Goal: Communication & Community: Answer question/provide support

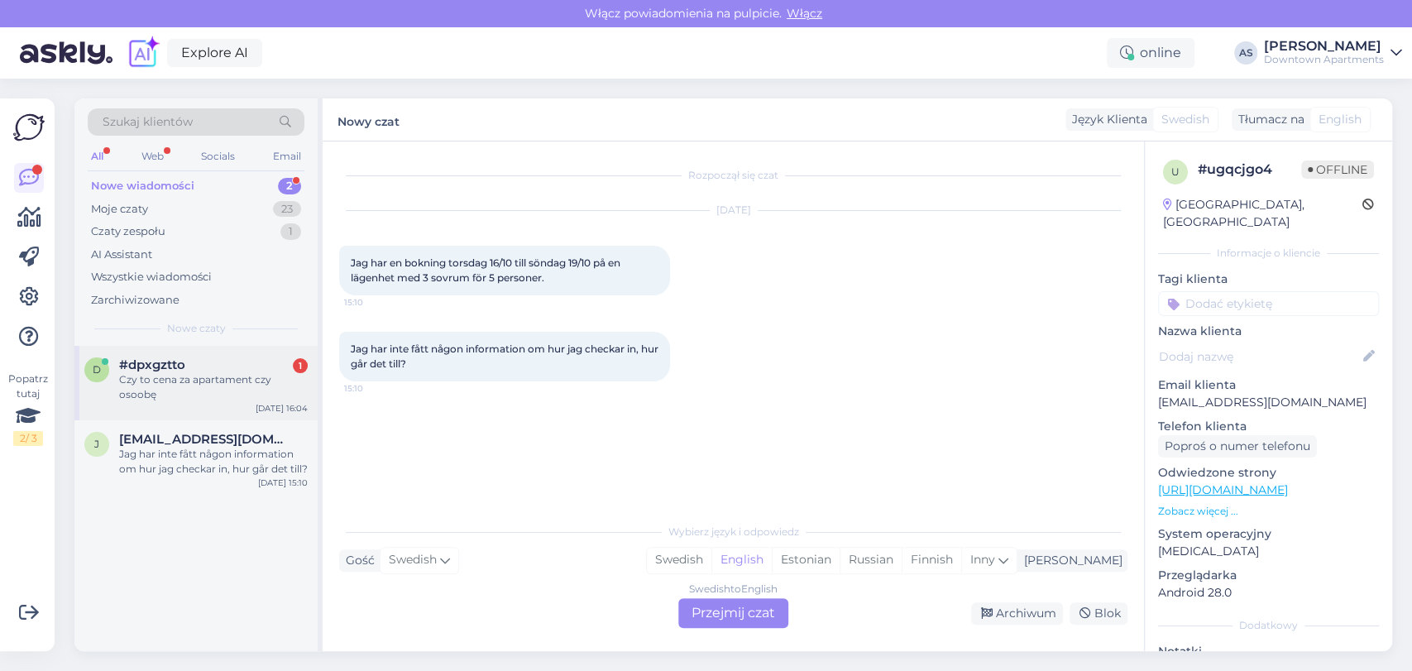
click at [245, 377] on div "Czy to cena za apartament czy osoobę" at bounding box center [213, 387] width 189 height 30
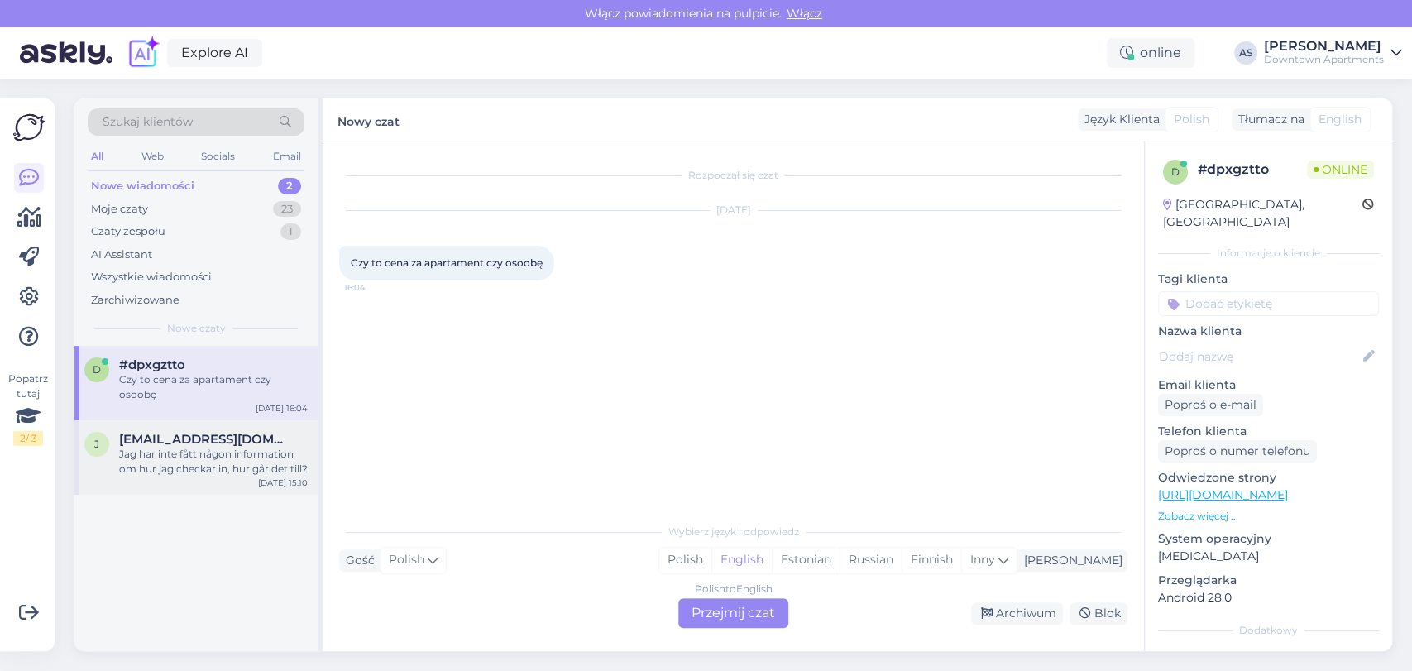
click at [167, 432] on span "[EMAIL_ADDRESS][DOMAIN_NAME]" at bounding box center [205, 439] width 172 height 15
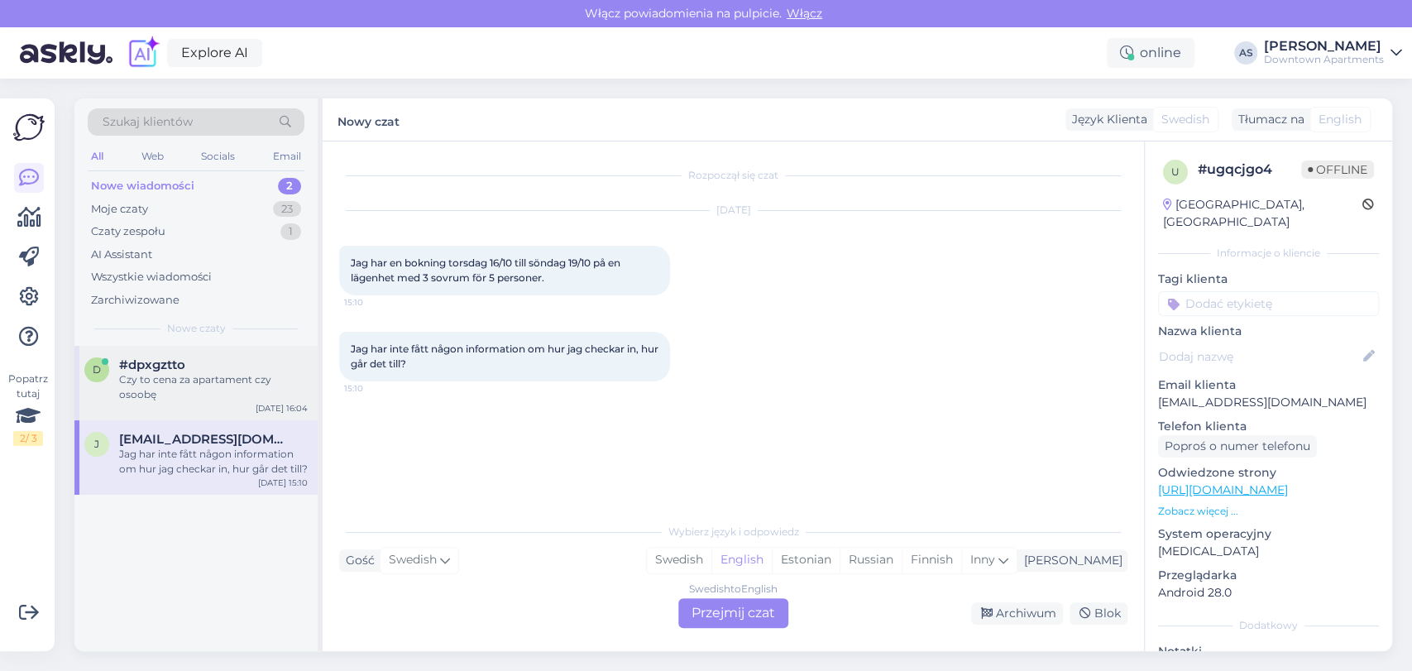
click at [191, 388] on div "d #dpxgztto Czy to cena za apartament czy osoobę [DATE] 16:04" at bounding box center [195, 383] width 243 height 74
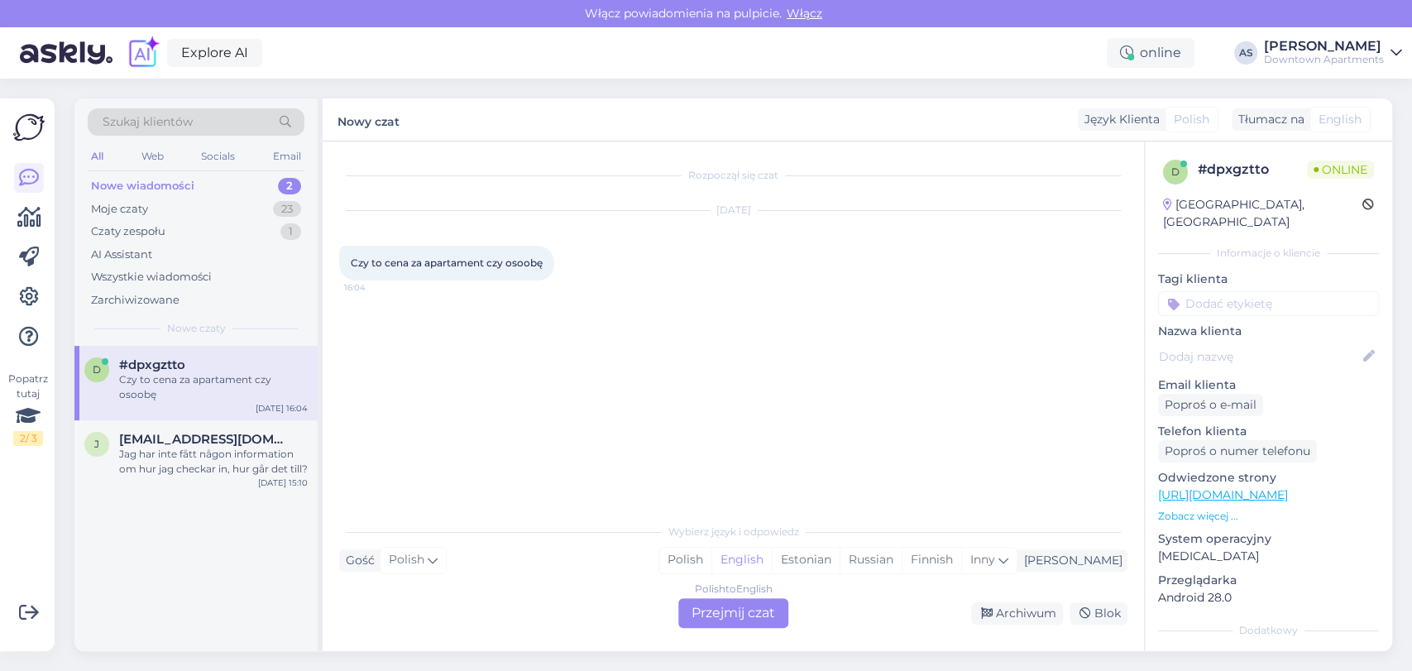
click at [724, 602] on div "Polish to English Przejmij czat" at bounding box center [733, 613] width 110 height 30
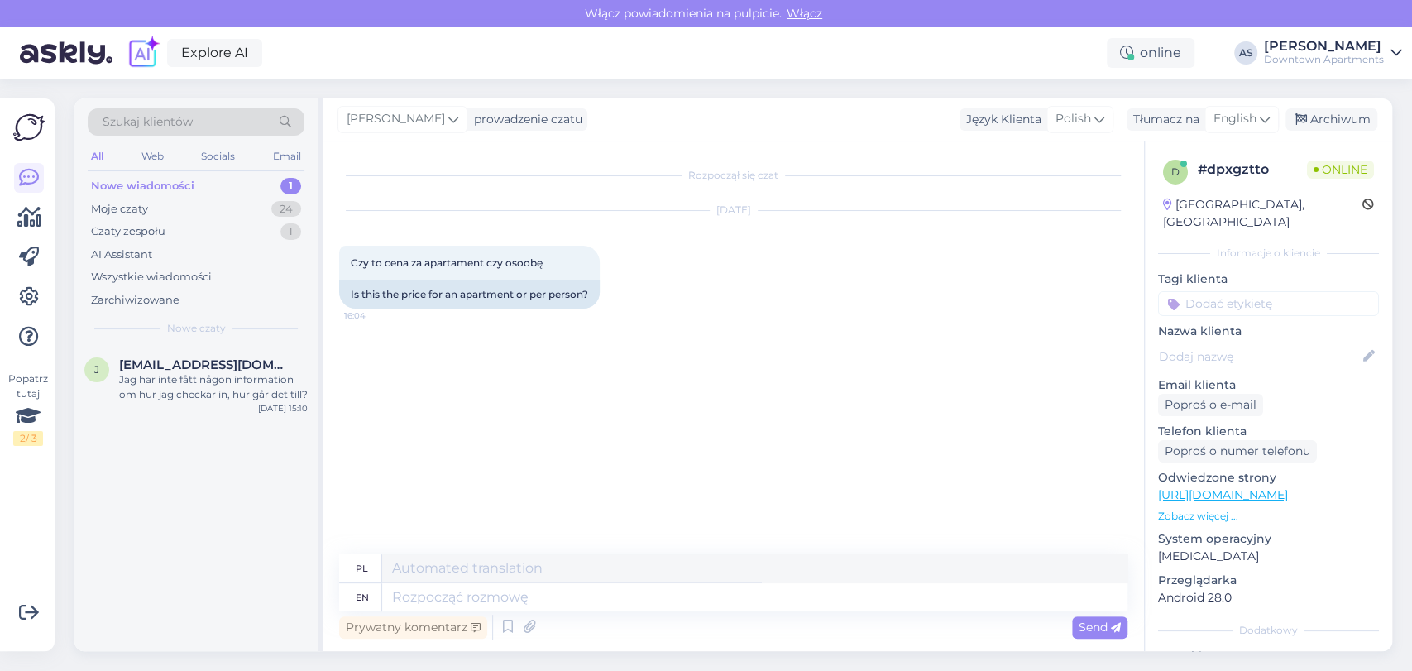
click at [1231, 102] on div "[PERSON_NAME] prowadzenie czatu Język Klienta Polish Tłumacz na English pol Pol…" at bounding box center [857, 119] width 1069 height 43
click at [1235, 108] on div "English" at bounding box center [1241, 119] width 74 height 26
click at [1171, 200] on link "Polish" at bounding box center [1203, 192] width 182 height 26
click at [653, 600] on textarea at bounding box center [733, 593] width 788 height 35
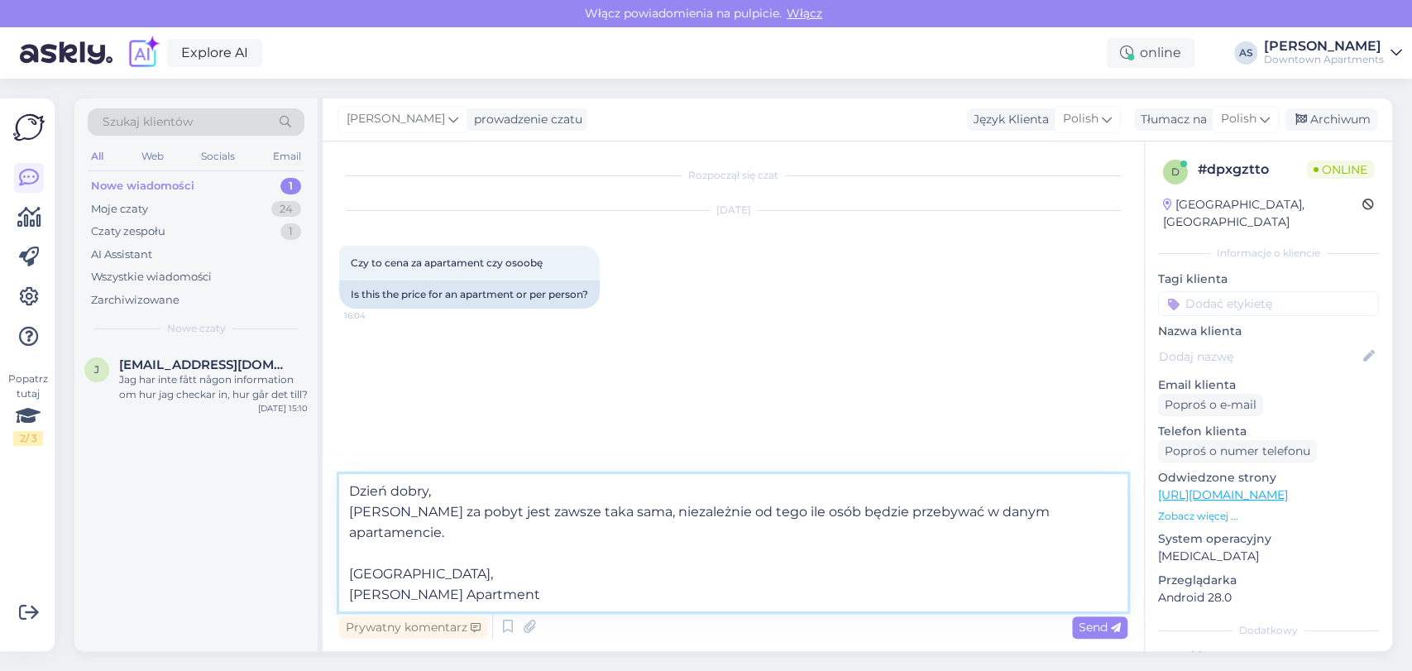
type textarea "Dzień dobry, [PERSON_NAME] za pobyt jest zawsze taka sama, niezależnie od tego …"
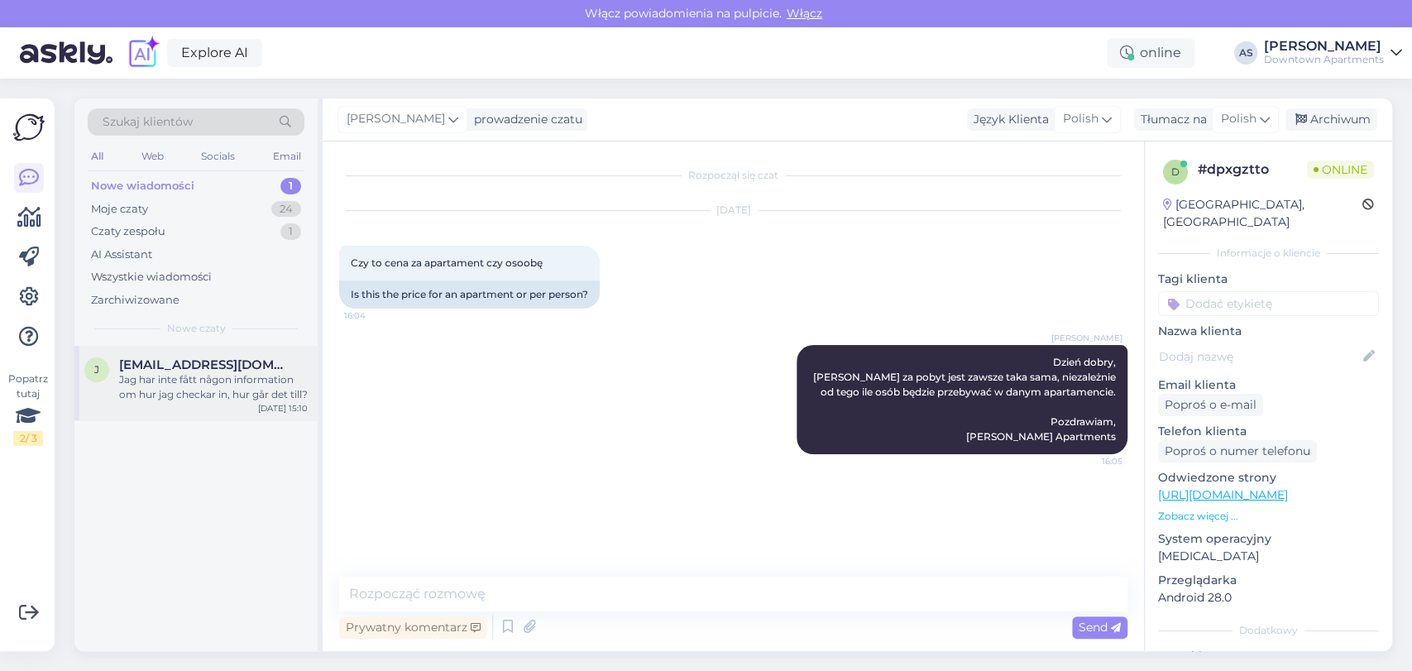
click at [231, 404] on div "j [EMAIL_ADDRESS][DOMAIN_NAME] Jag har inte fått någon information om hur jag c…" at bounding box center [195, 383] width 243 height 74
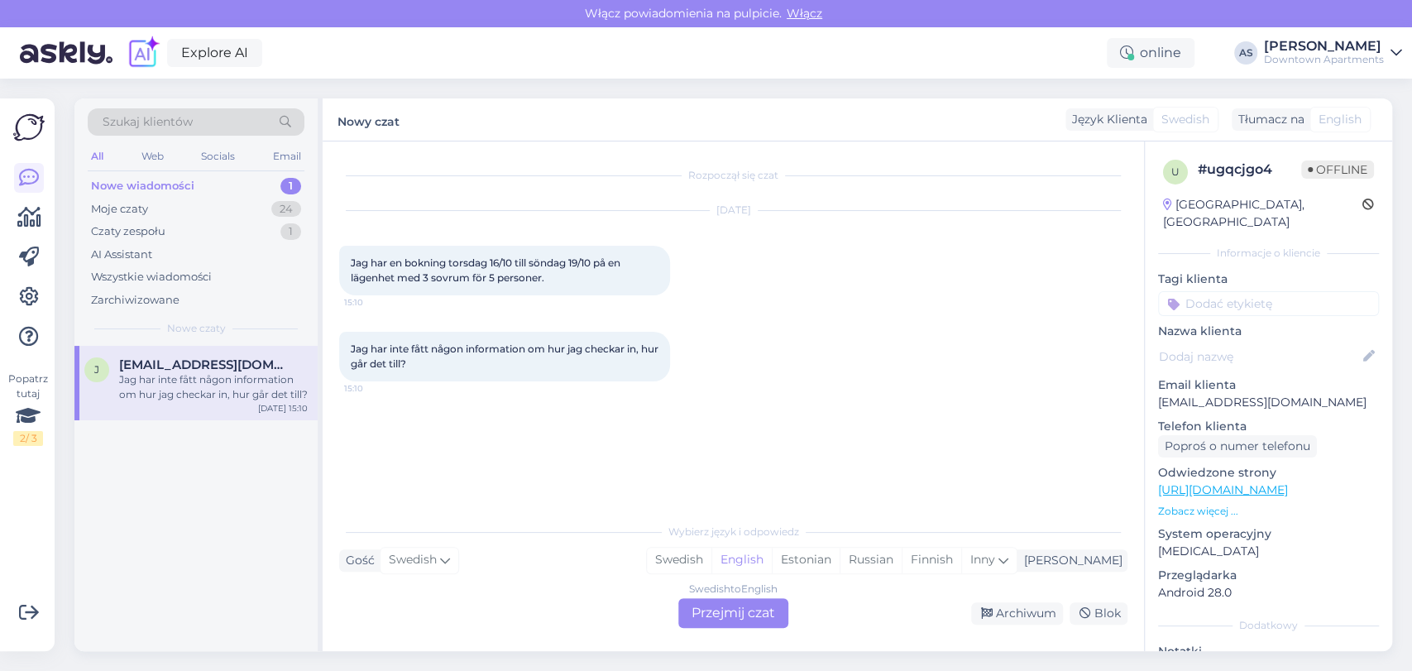
click at [705, 611] on div "Swedish to English Przejmij czat" at bounding box center [733, 613] width 110 height 30
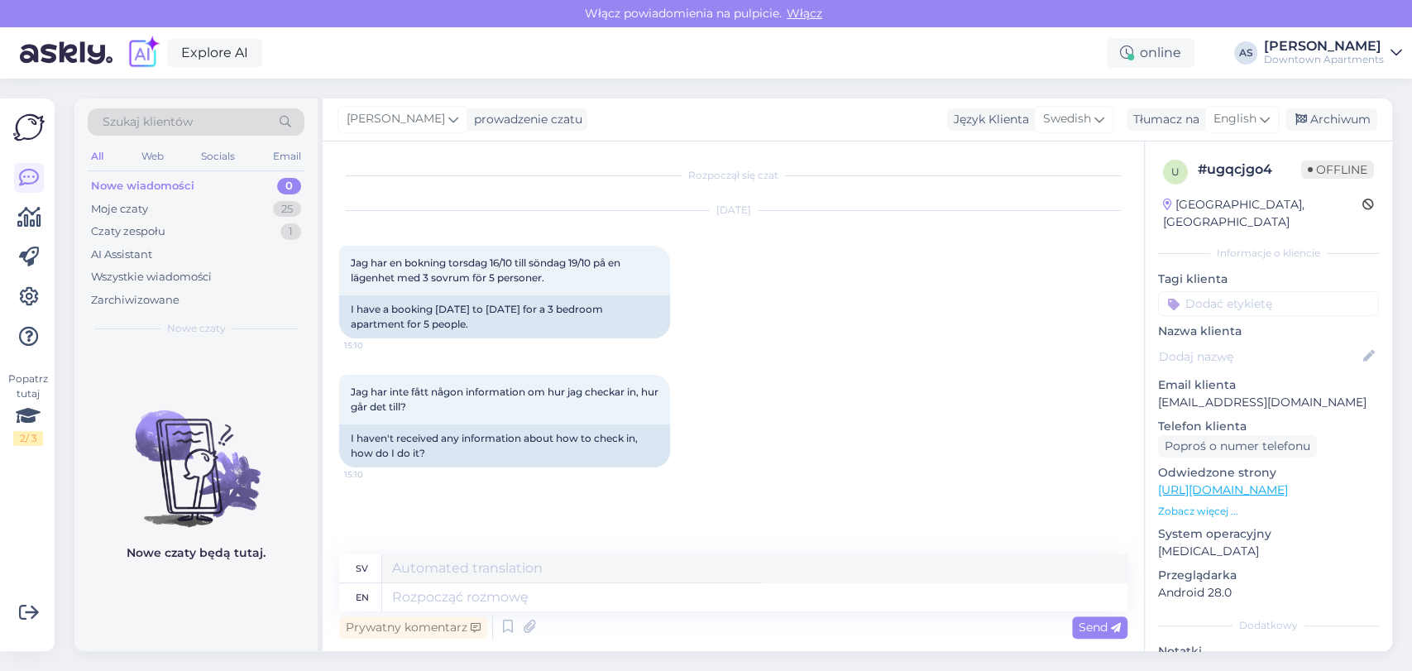
click at [801, 462] on div "Jag har inte fått någon information om hur jag checkar in, hur går det till? 15…" at bounding box center [733, 420] width 788 height 129
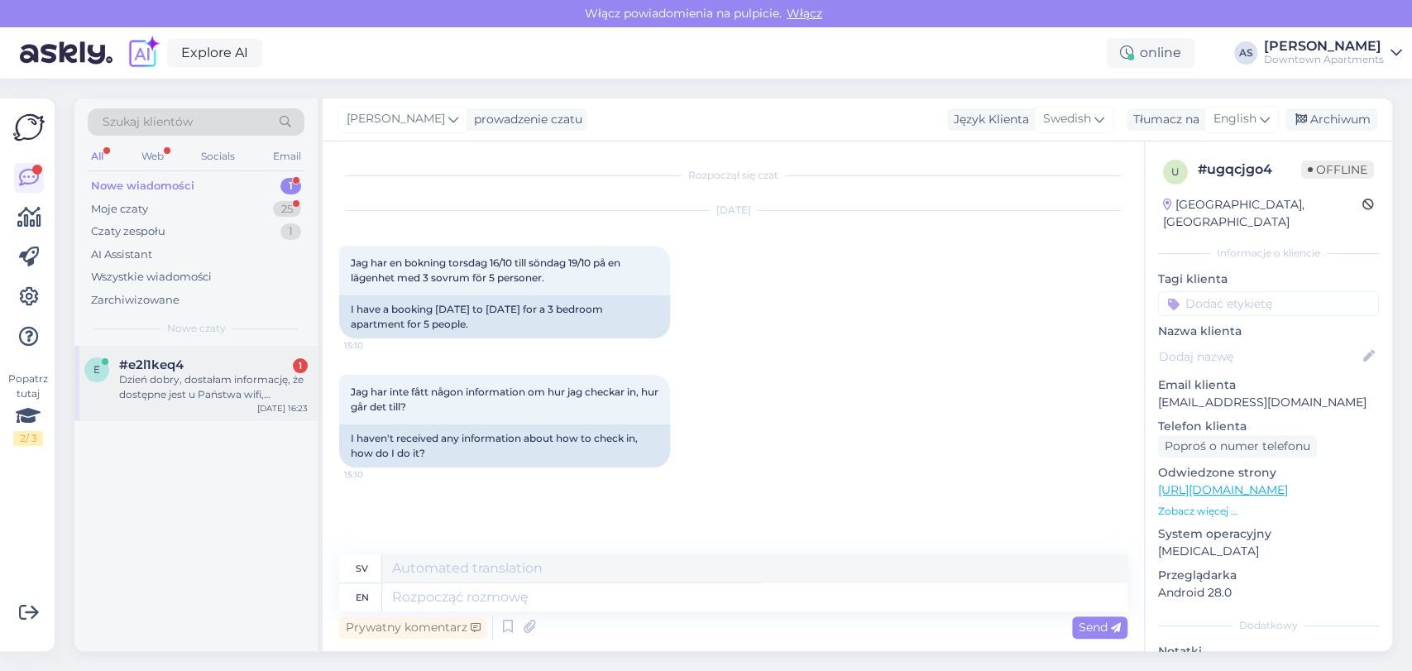
click at [232, 366] on div "#e2l1keq4 1" at bounding box center [213, 364] width 189 height 15
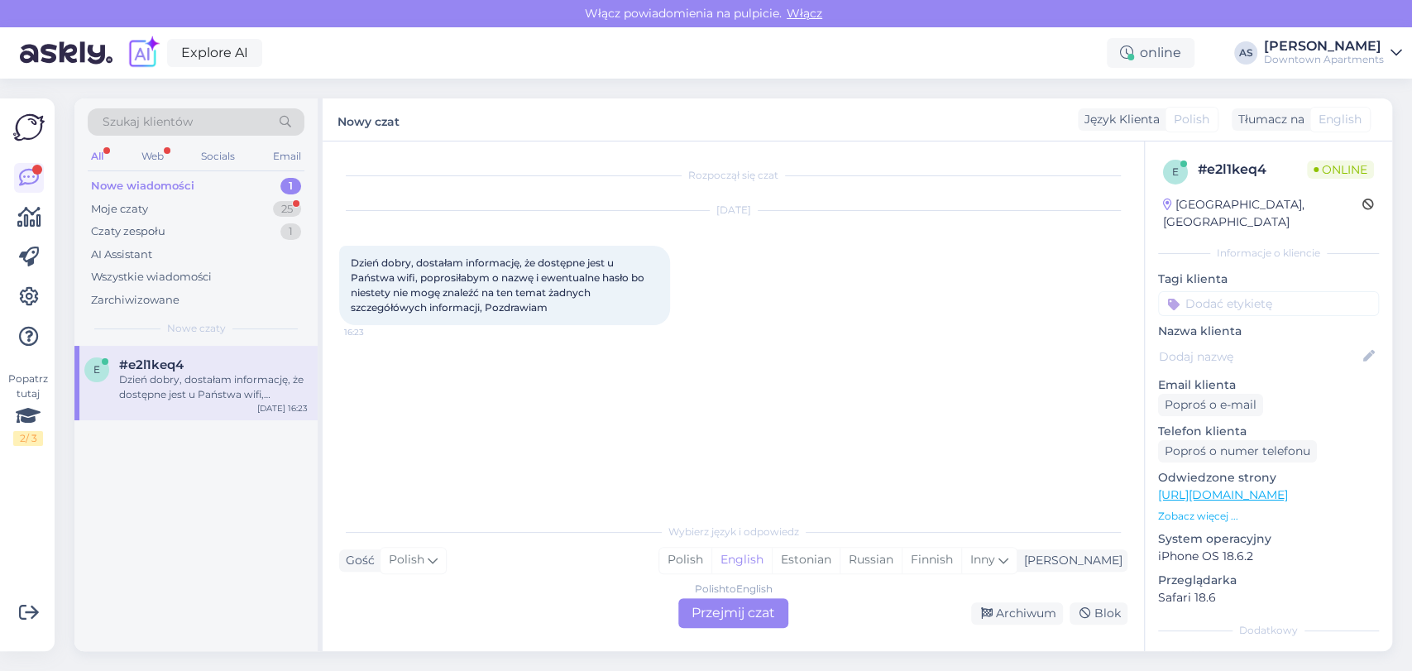
click at [715, 601] on div "Polish to English Przejmij czat" at bounding box center [733, 613] width 110 height 30
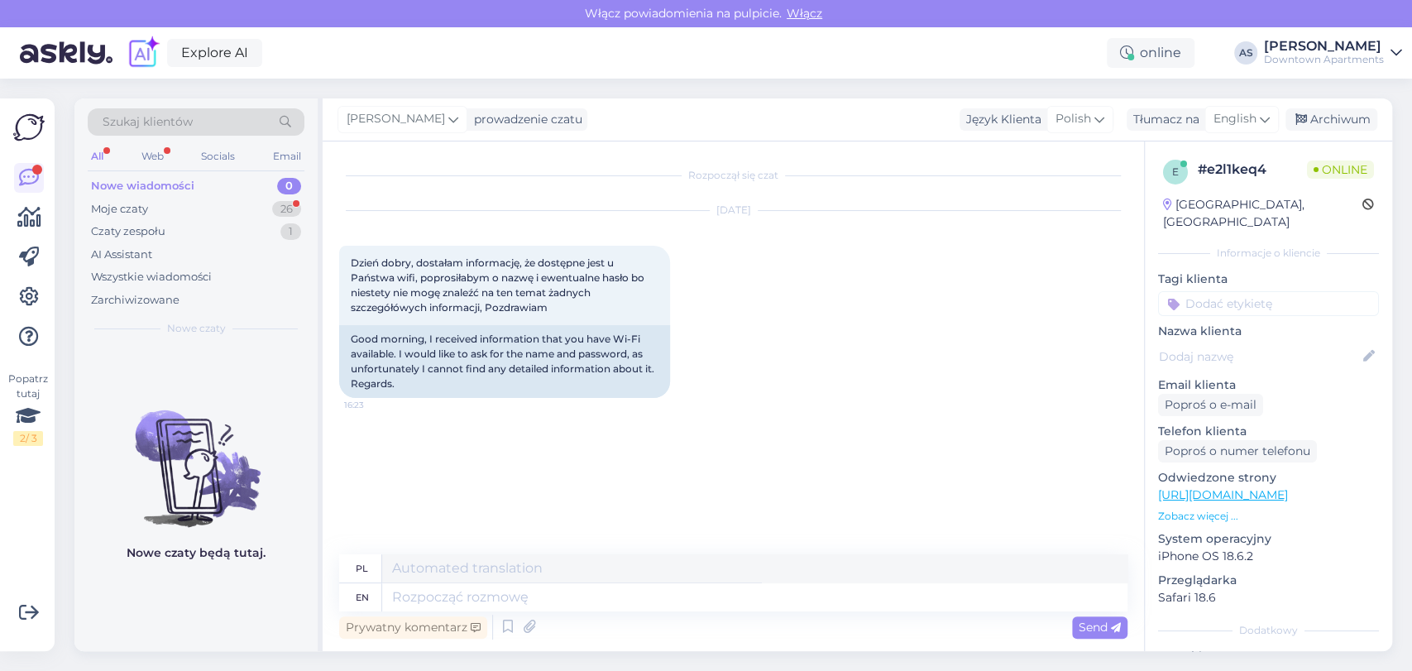
click at [1237, 96] on div "Szukaj klientów All Web Socials Email Nowe wiadomości 0 Moje czaty 26 Czaty zes…" at bounding box center [738, 375] width 1347 height 592
click at [1230, 130] on div "English" at bounding box center [1241, 119] width 74 height 26
click at [1192, 203] on link "Polish" at bounding box center [1203, 192] width 182 height 26
click at [767, 593] on textarea at bounding box center [733, 593] width 788 height 35
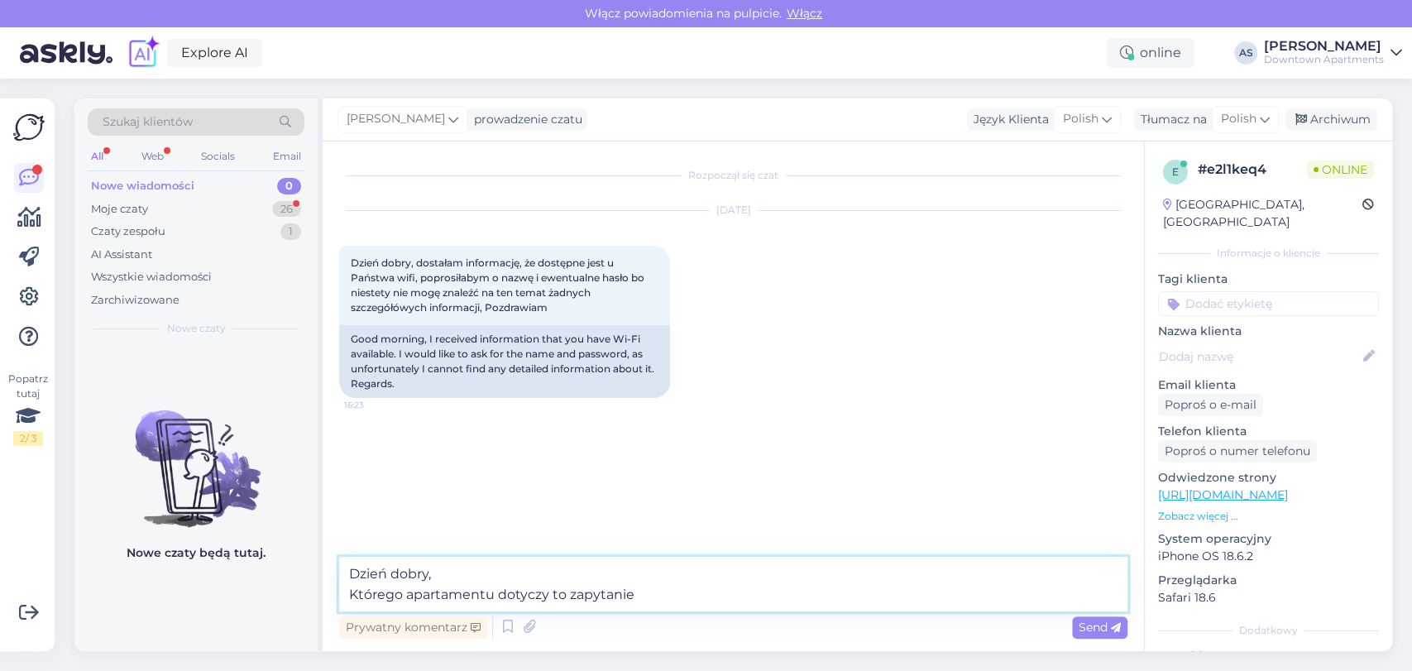
type textarea "Dzień dobry, Którego apartamentu dotyczy to zapytanie?"
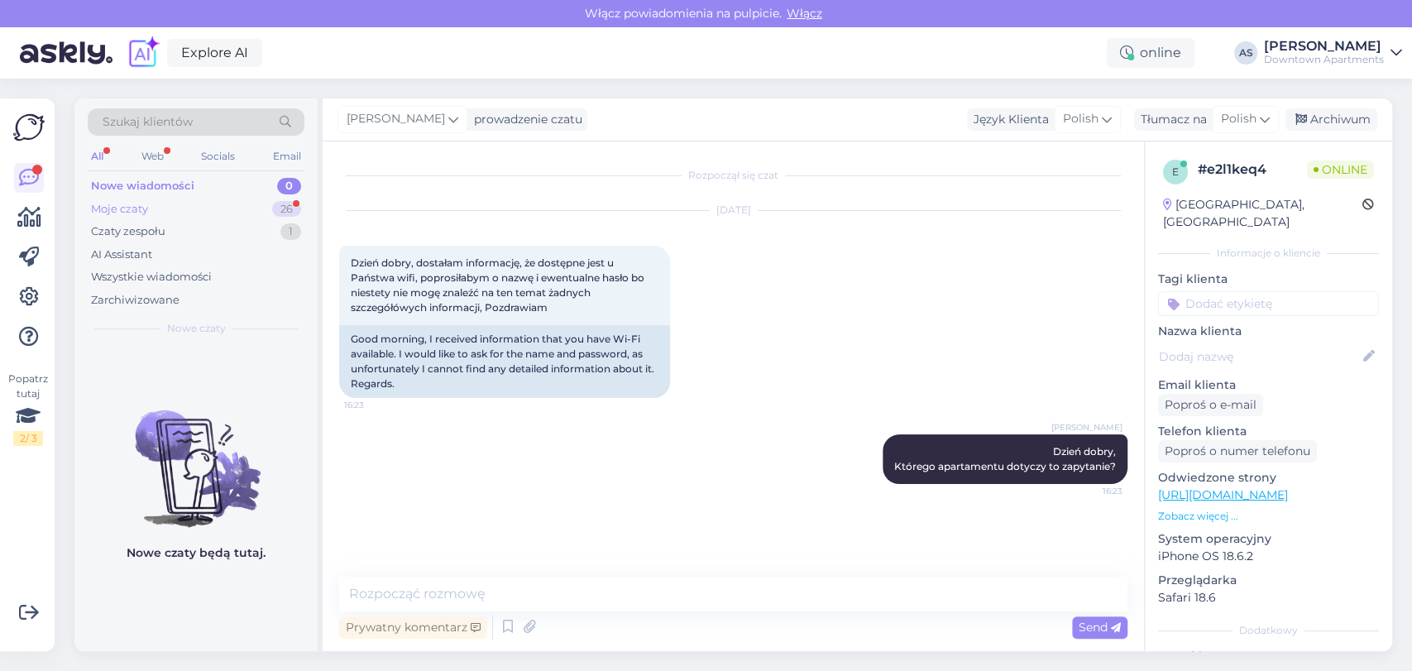
click at [213, 215] on div "Moje czaty 26" at bounding box center [196, 209] width 217 height 23
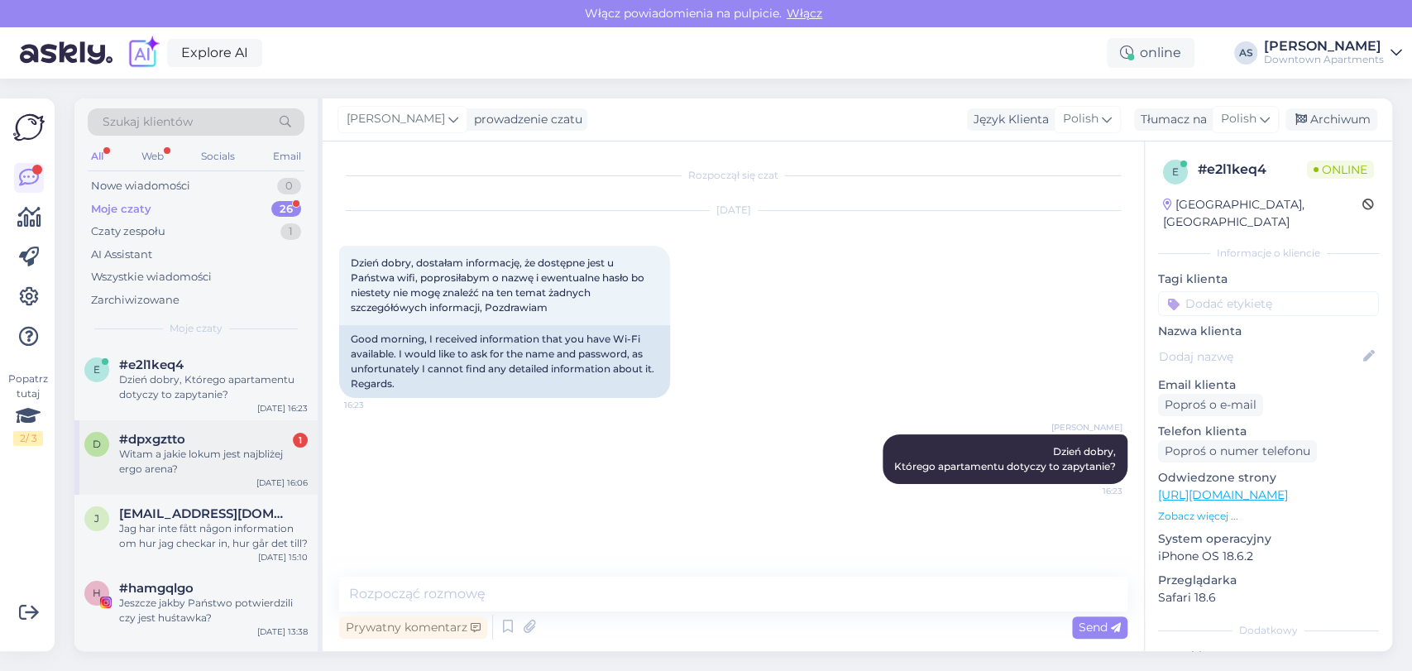
click at [246, 427] on div "d #dpxgztto 1 Witam a jakie lokum jest najbliżej ergo arena? [DATE] 16:06" at bounding box center [195, 457] width 243 height 74
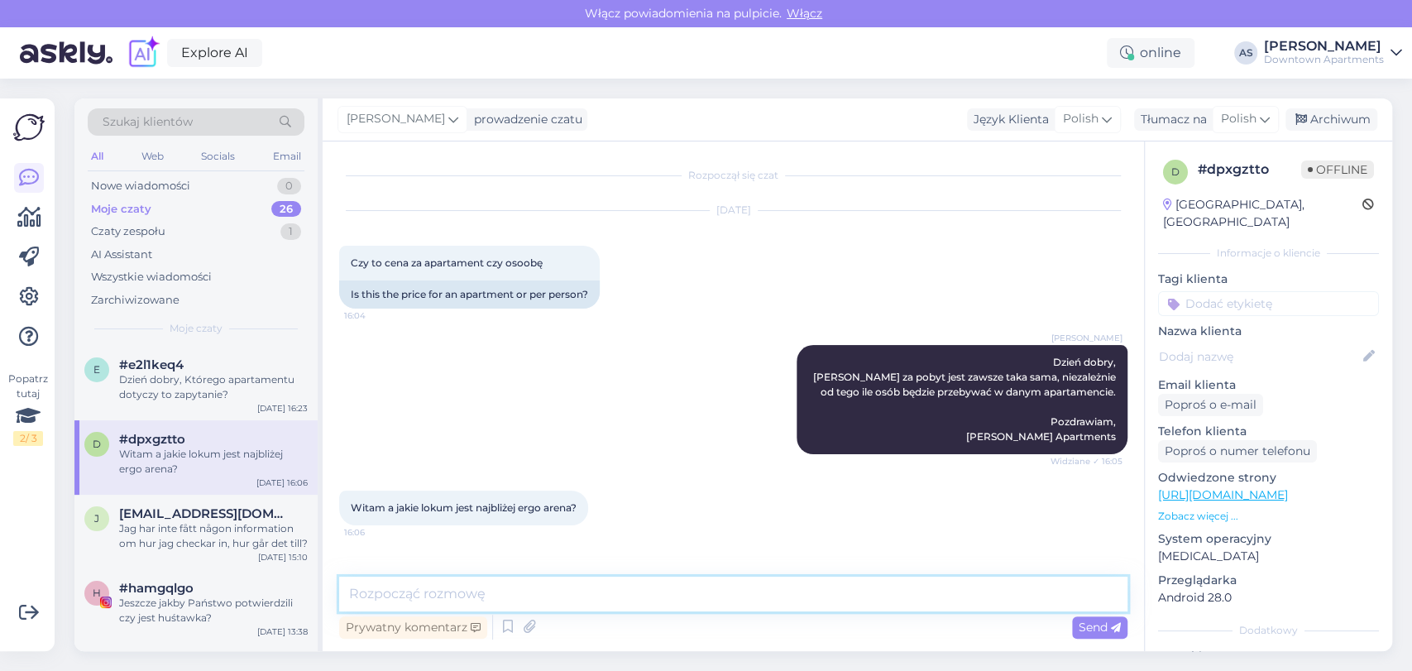
click at [560, 586] on textarea at bounding box center [733, 593] width 788 height 35
click at [215, 366] on div "#e2l1keq4" at bounding box center [213, 364] width 189 height 15
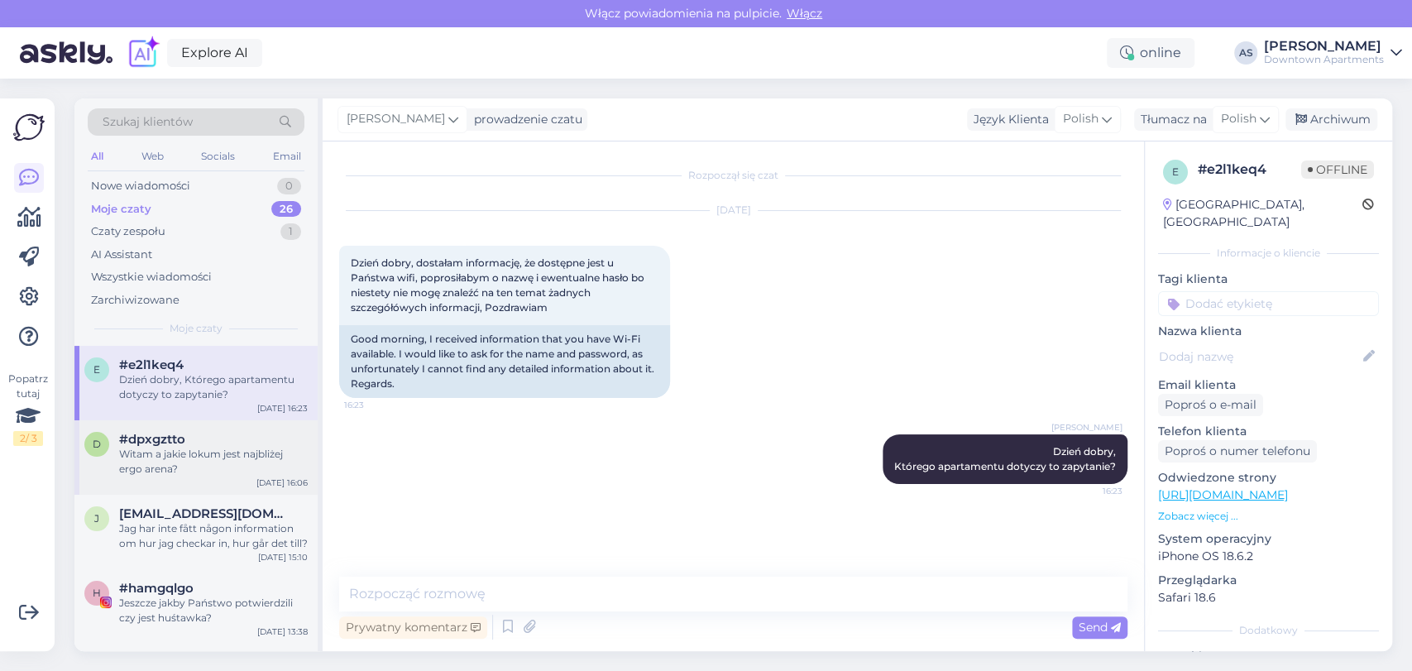
click at [224, 444] on div "#dpxgztto" at bounding box center [213, 439] width 189 height 15
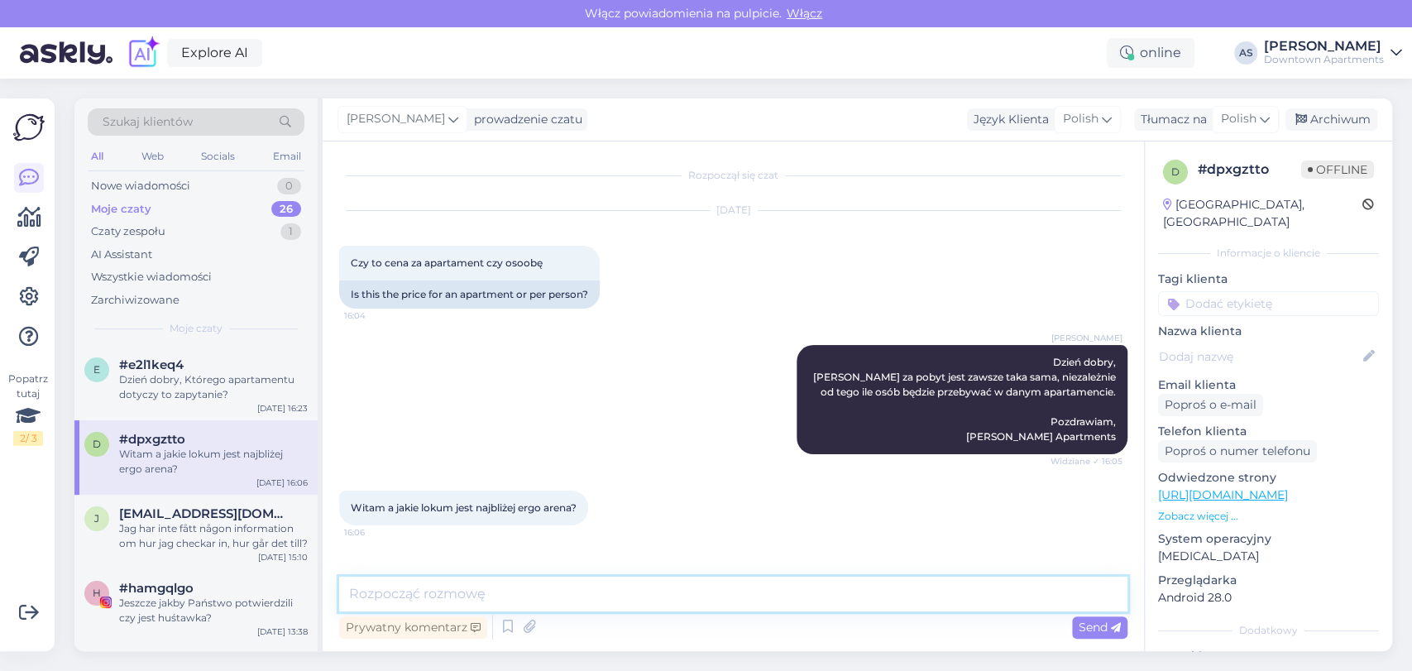
click at [540, 592] on textarea at bounding box center [733, 593] width 788 height 35
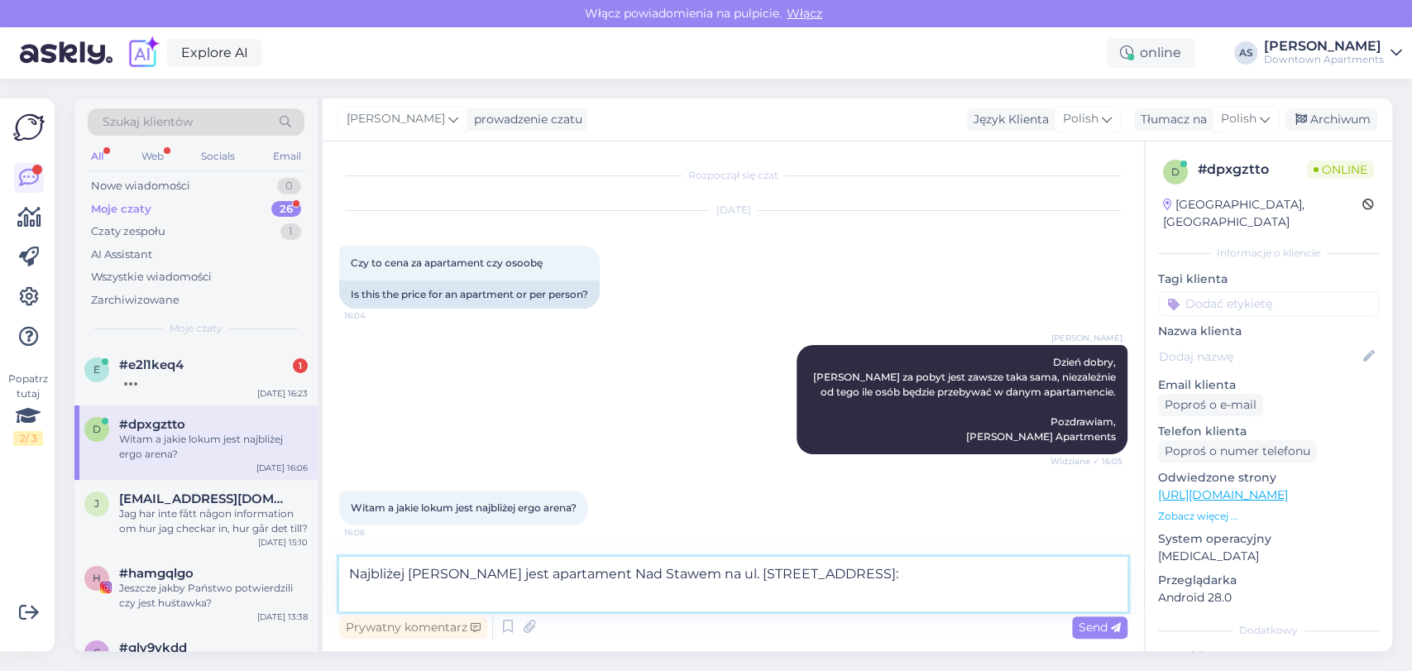
paste textarea "[URL][DOMAIN_NAME]"
type textarea "Najbliżej [PERSON_NAME] jest apartament Nad Stawem na ul. [STREET_ADDRESS]: [UR…"
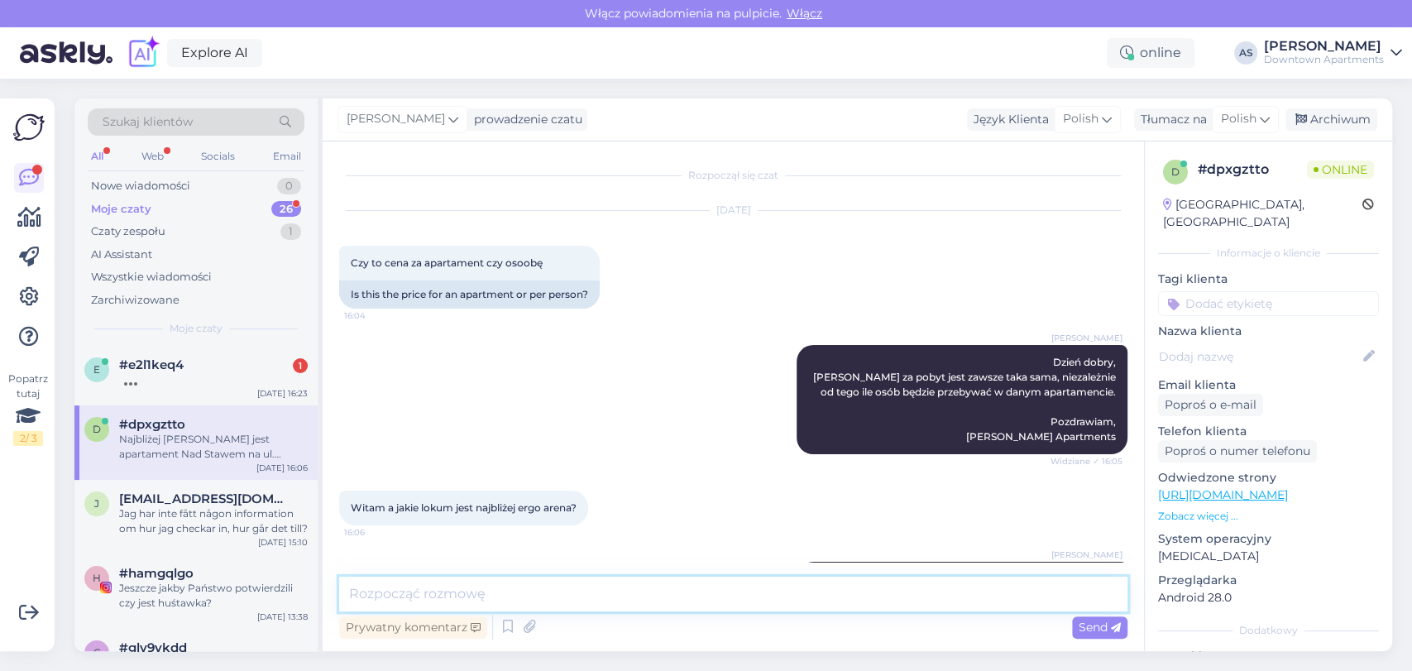
scroll to position [127, 0]
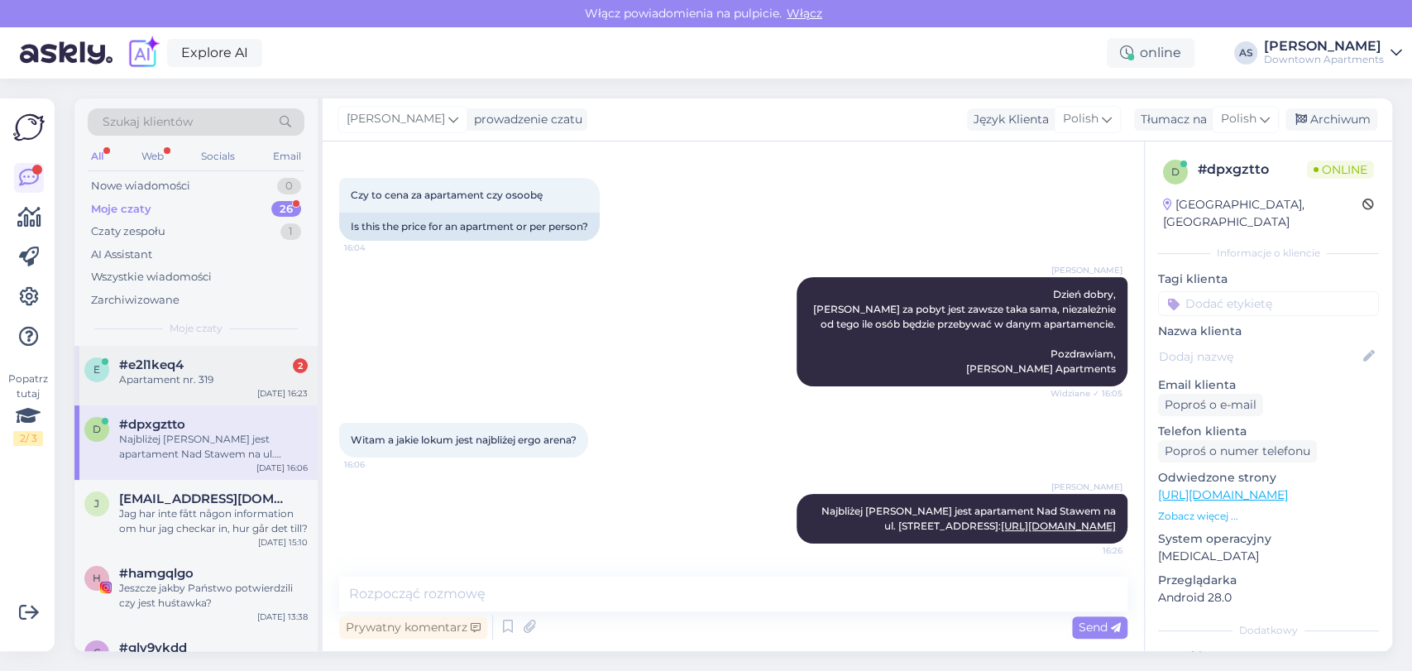
click at [194, 379] on div "Apartament nr. 319" at bounding box center [213, 379] width 189 height 15
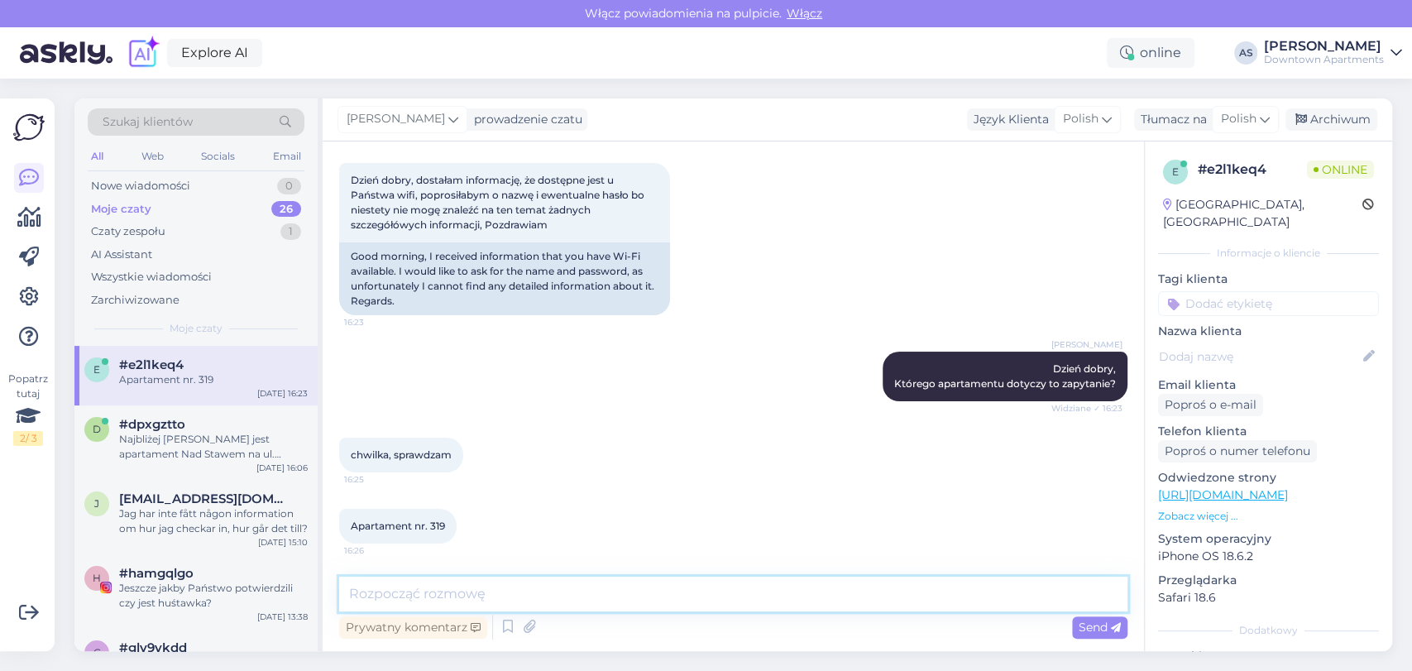
click at [529, 590] on textarea at bounding box center [733, 593] width 788 height 35
type textarea "[GEOGRAPHIC_DATA], czy Nadmotławie Estate?"
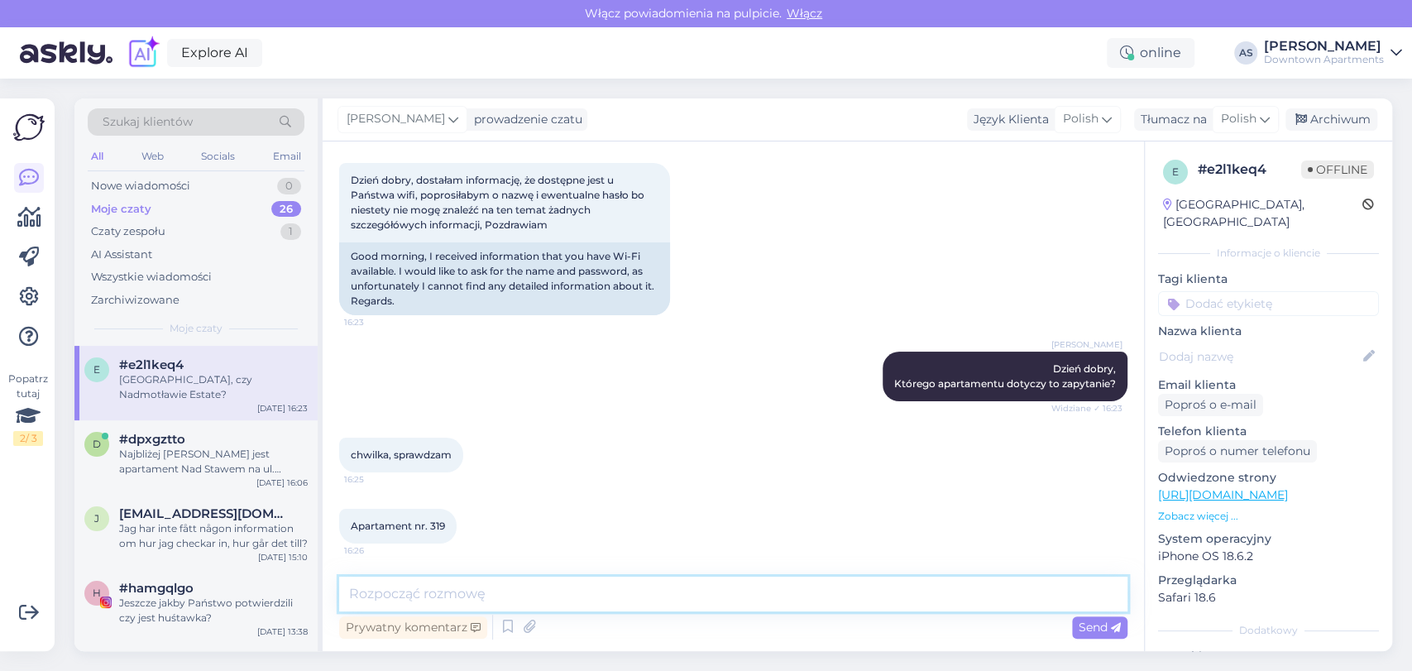
scroll to position [153, 0]
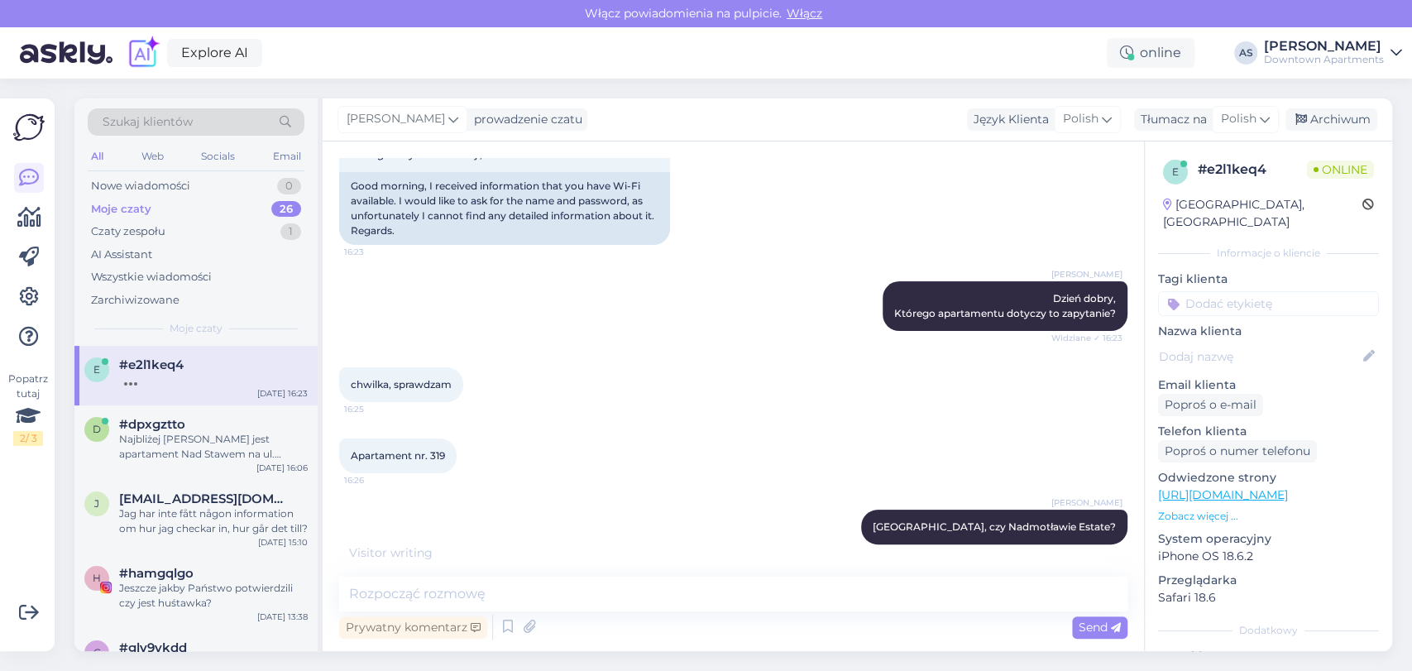
click at [609, 286] on div "[PERSON_NAME] Dzień dobry, [PERSON_NAME] apartamentu dotyczy to zapytanie? Widz…" at bounding box center [733, 306] width 788 height 86
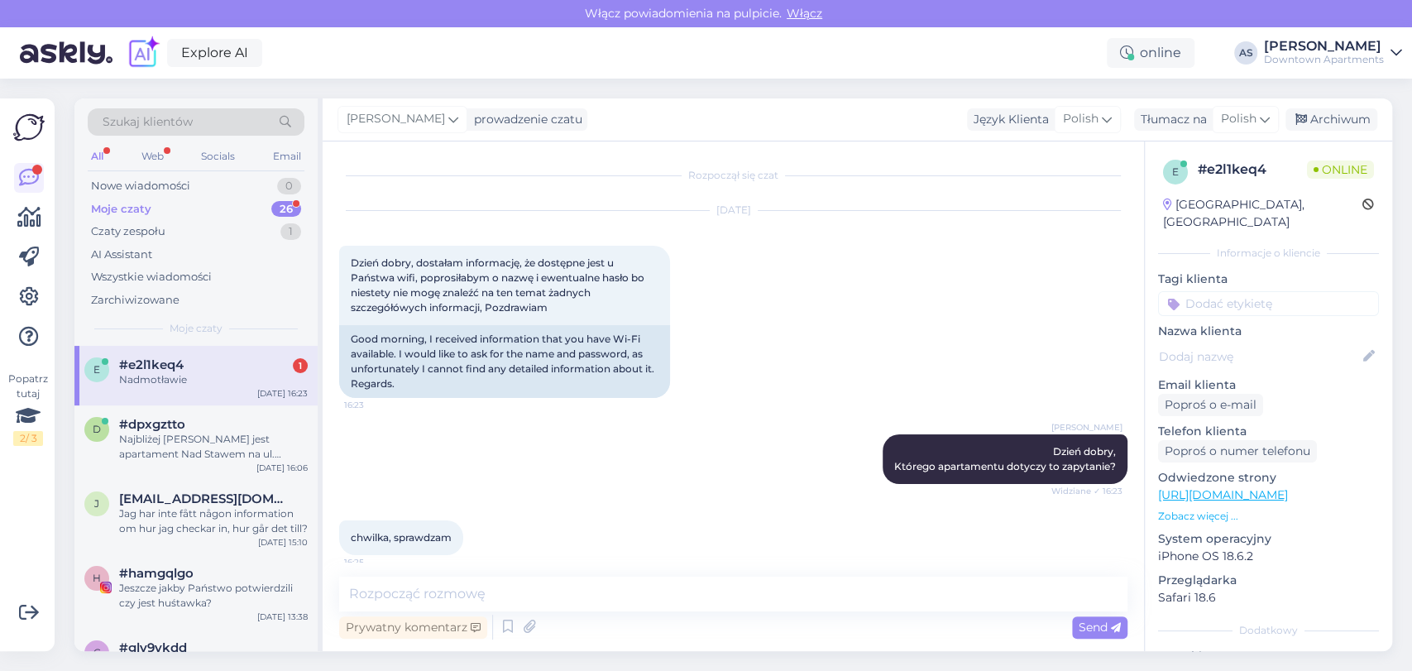
scroll to position [225, 0]
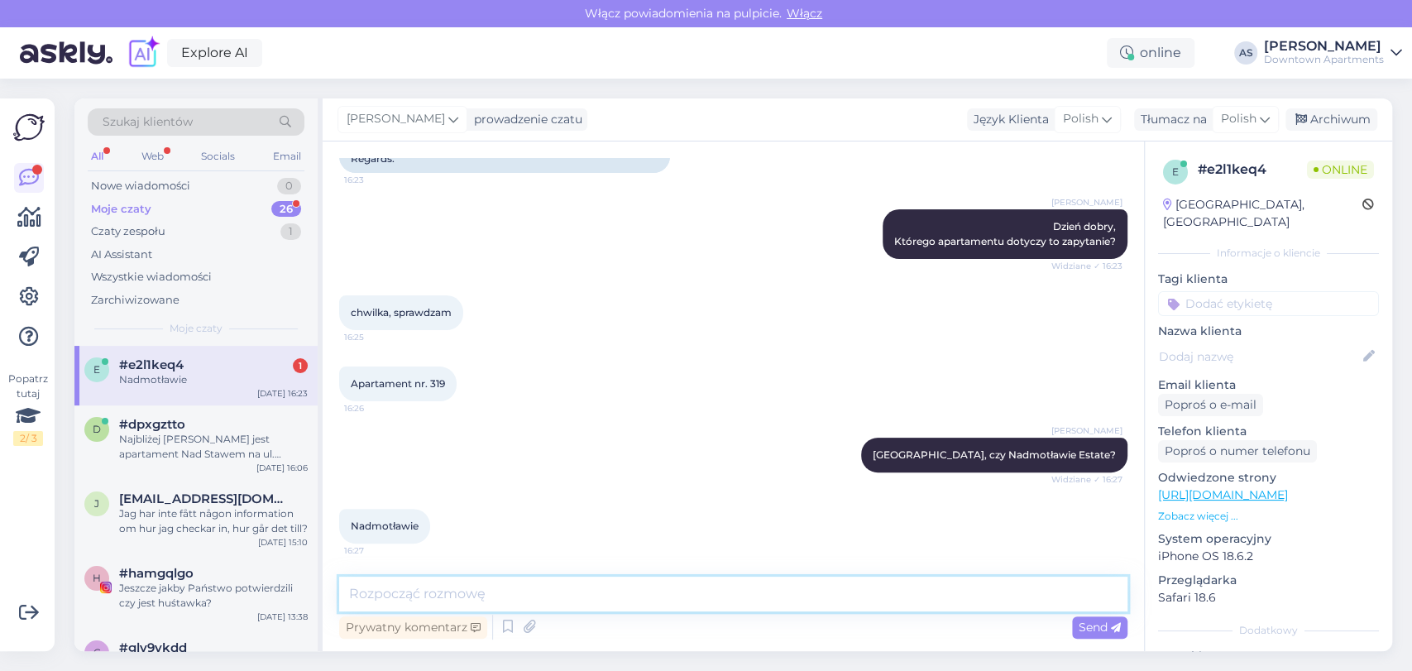
click at [487, 604] on textarea at bounding box center [733, 593] width 788 height 35
paste textarea "PLAY INTERNET 2.4ghZ__29A8 6hkk9pkx4821"
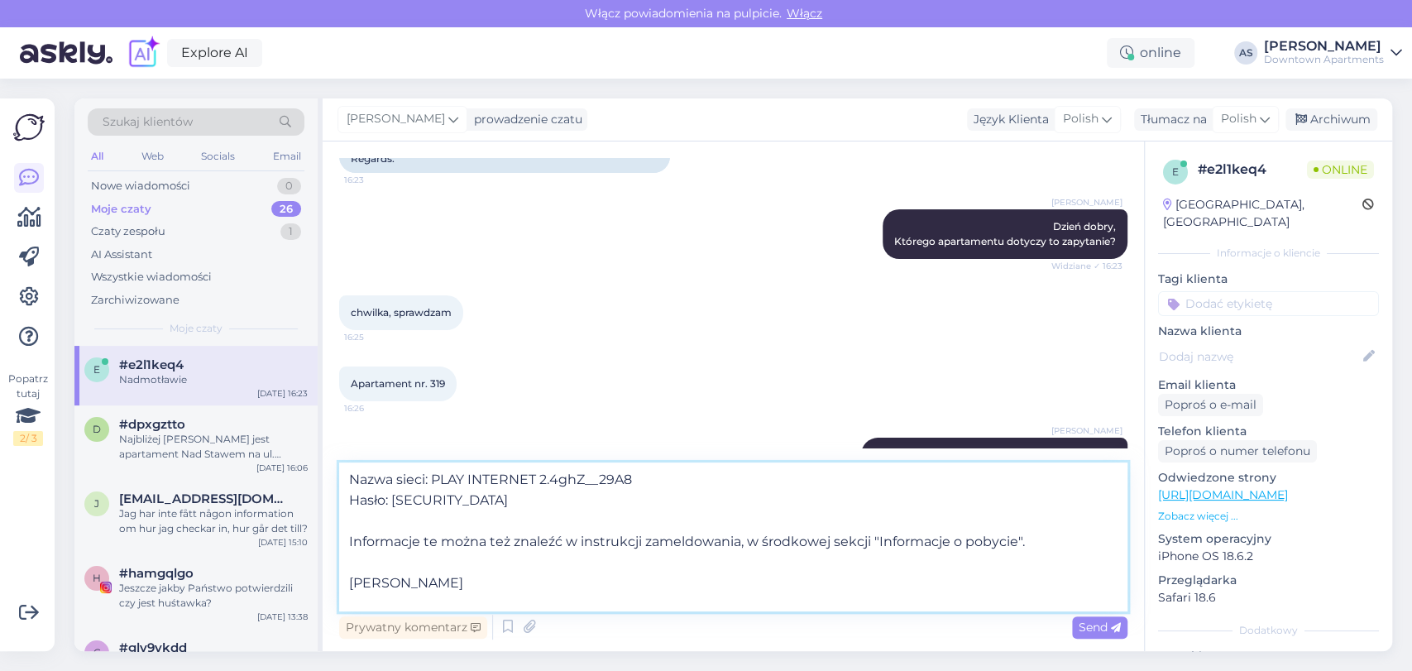
scroll to position [21, 0]
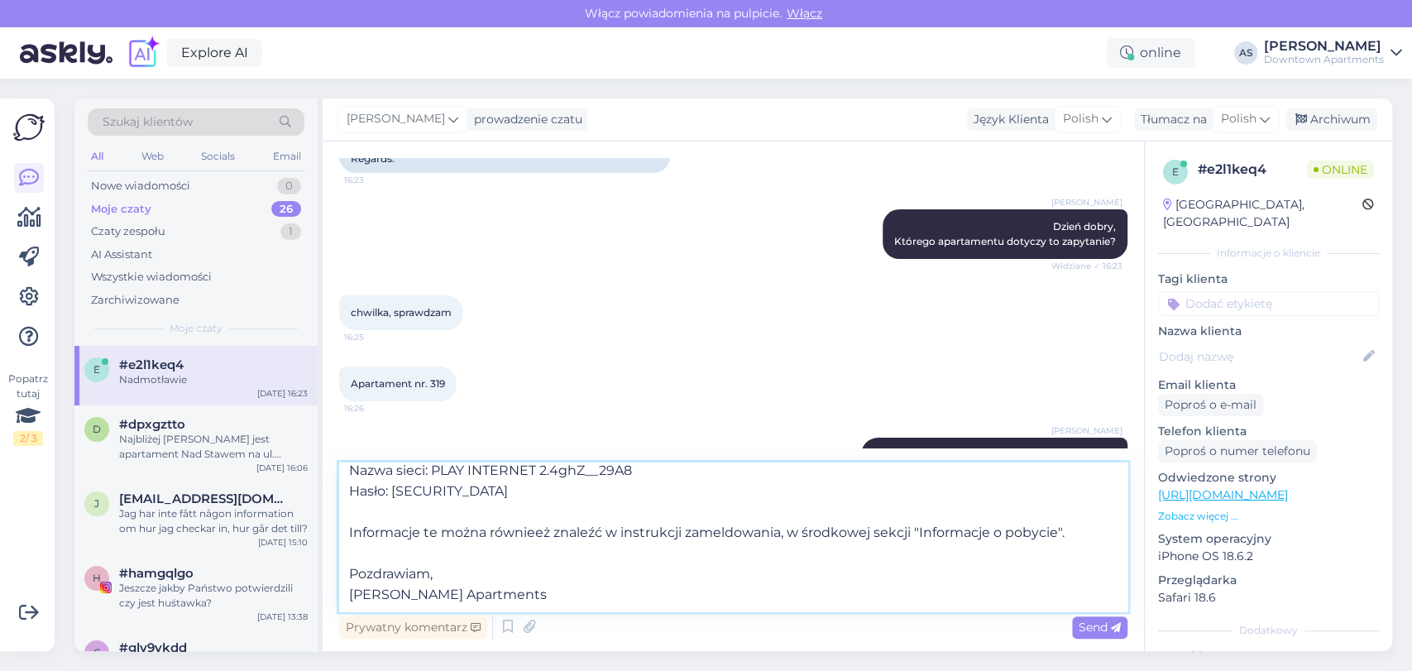
type textarea "Nazwa sieci: PLAY INTERNET 2.4ghZ__29A8 Hasło: [SECURITY_DATA] Informacje te mo…"
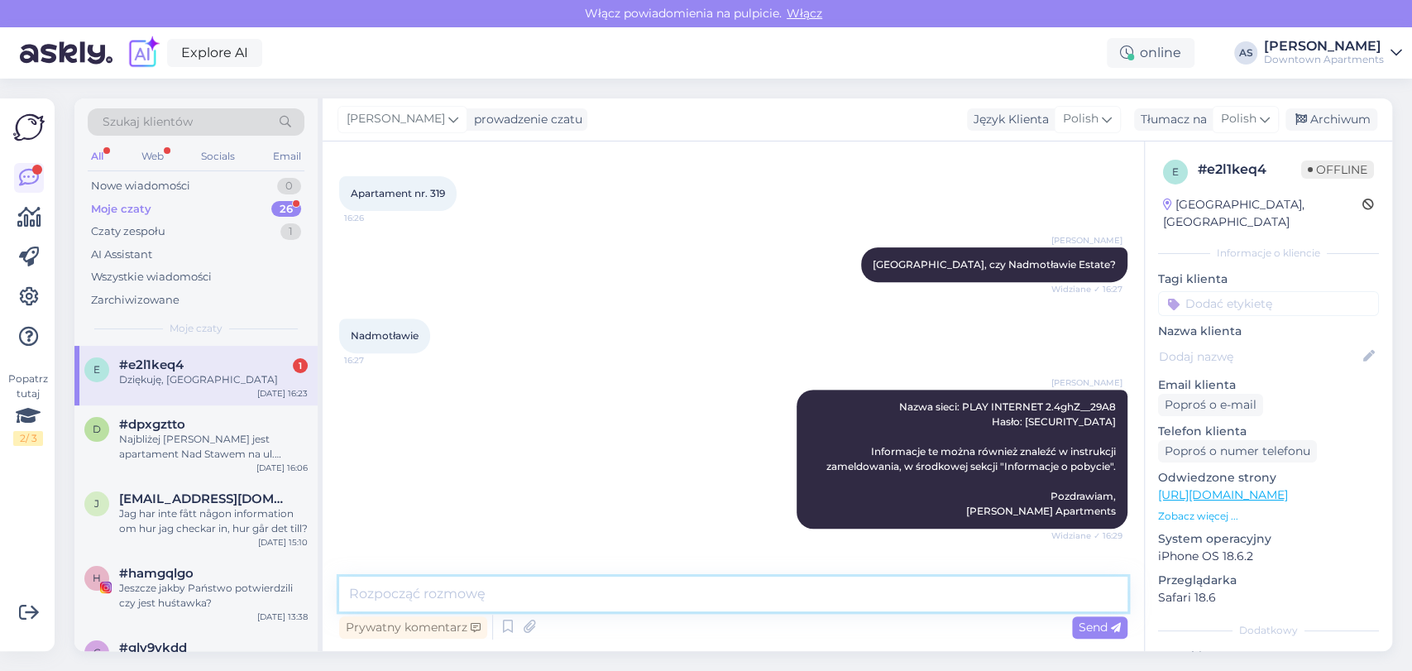
scroll to position [486, 0]
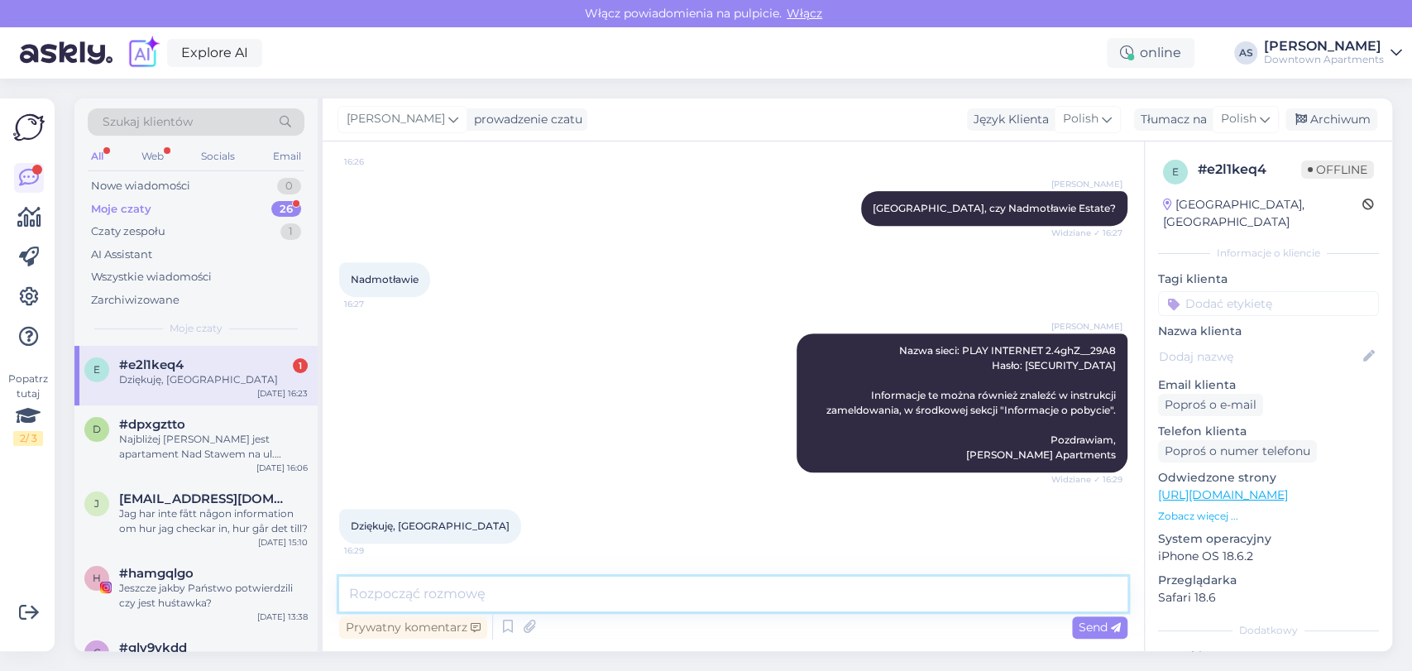
click at [550, 594] on textarea at bounding box center [733, 593] width 788 height 35
type textarea "Cieszę się, że mogłem pomóc, i życzę udanego pobytu! :)"
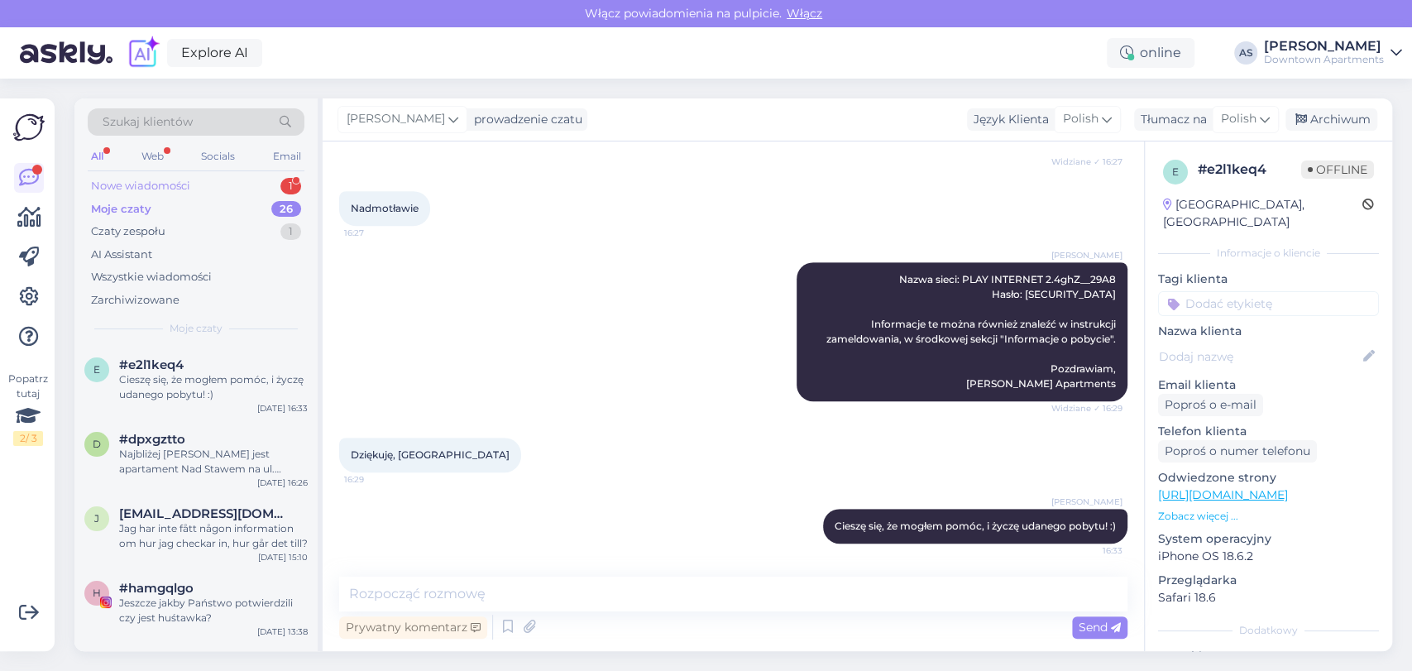
click at [188, 175] on div "Nowe wiadomości 1" at bounding box center [196, 185] width 217 height 23
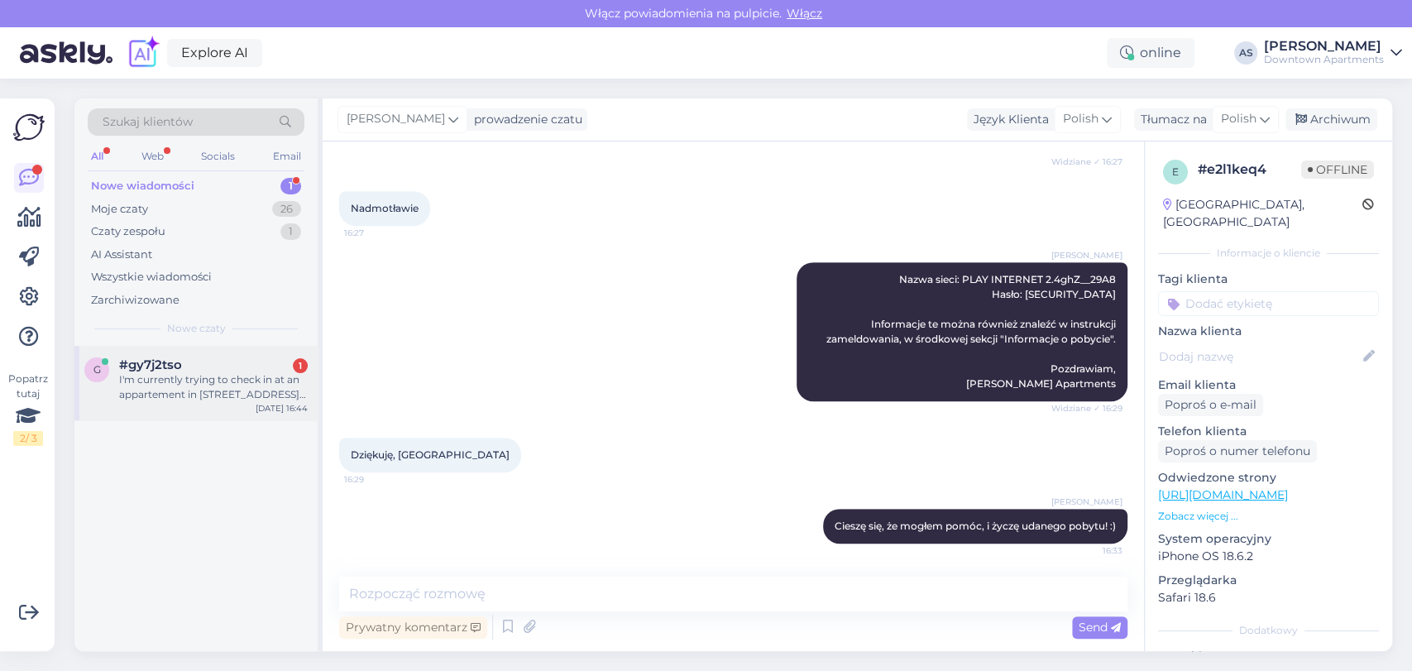
click at [194, 365] on div "#gy7j2tso 1" at bounding box center [213, 364] width 189 height 15
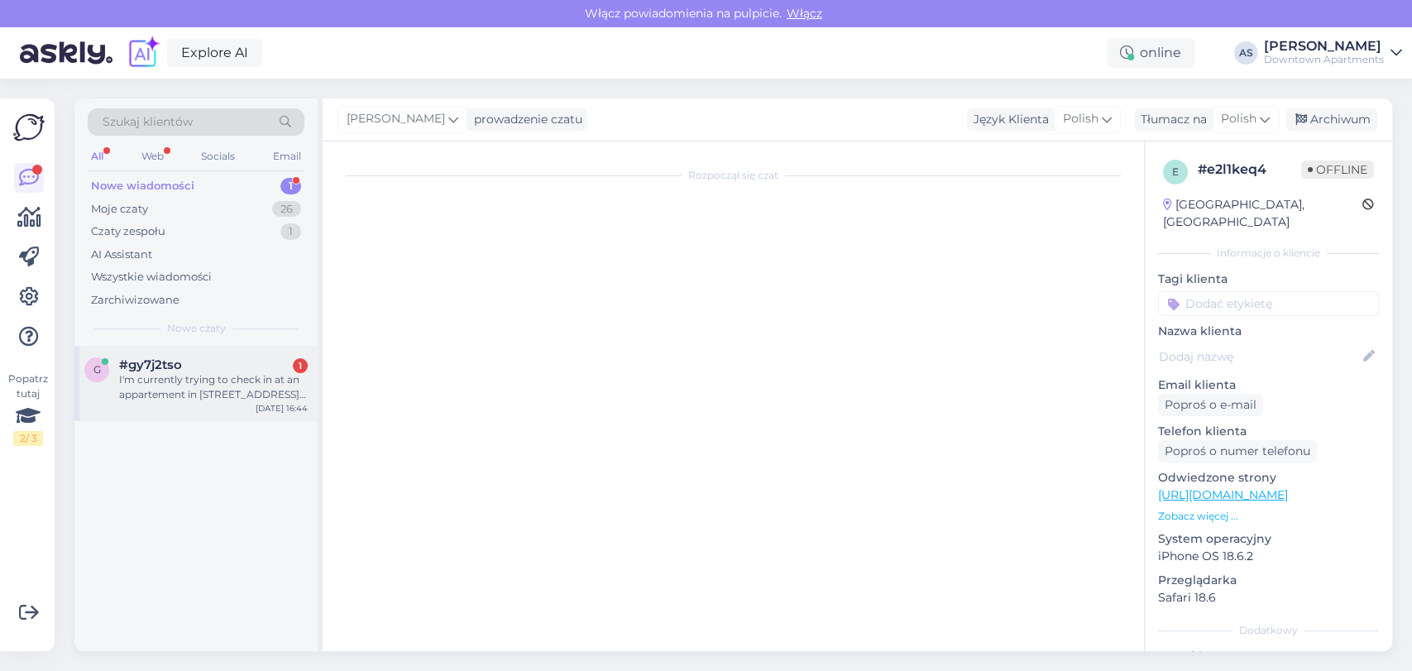
scroll to position [0, 0]
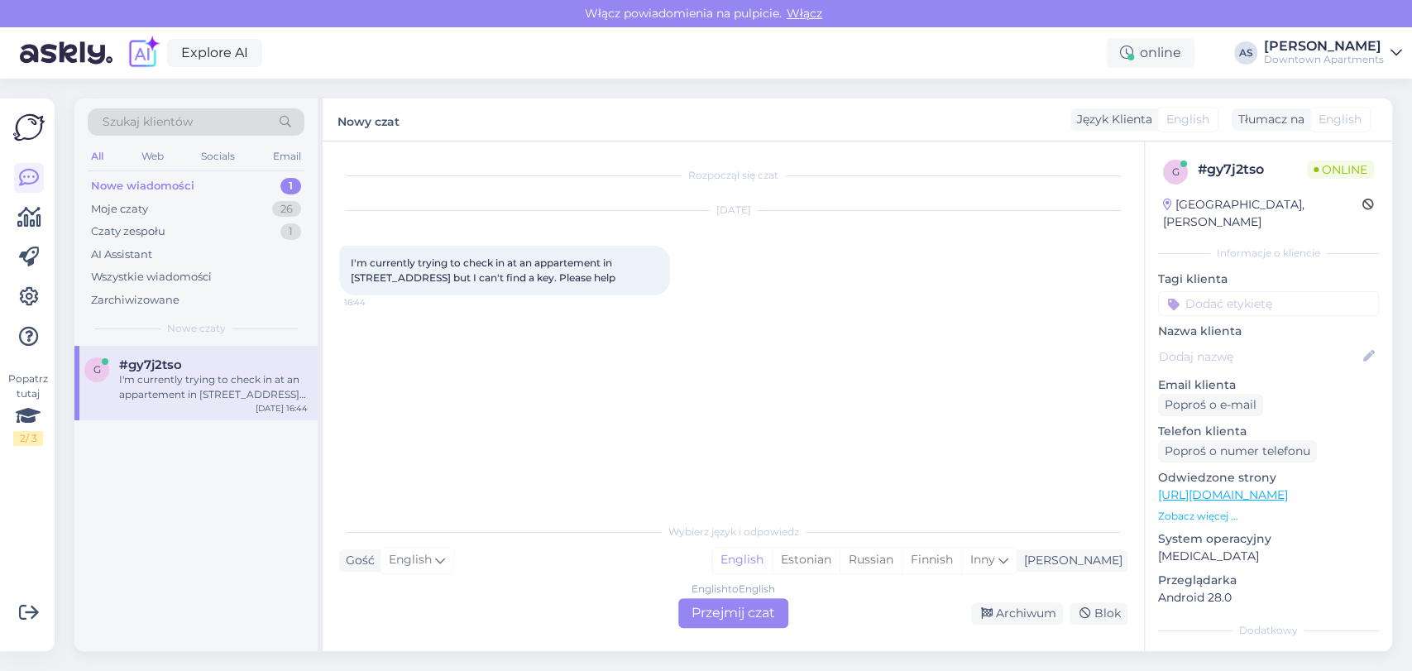
click at [729, 613] on div "English to English Przejmij czat" at bounding box center [733, 613] width 110 height 30
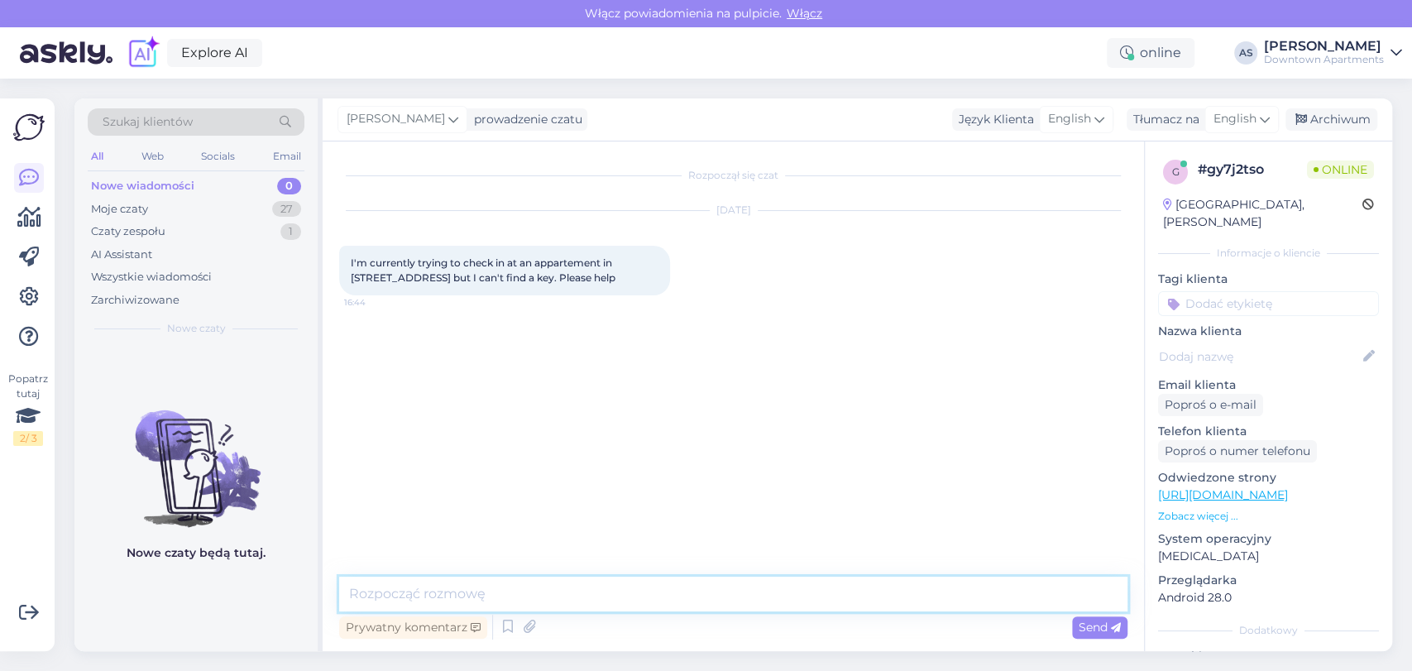
click at [761, 589] on textarea at bounding box center [733, 593] width 788 height 35
type textarea "O"
type textarea "I"
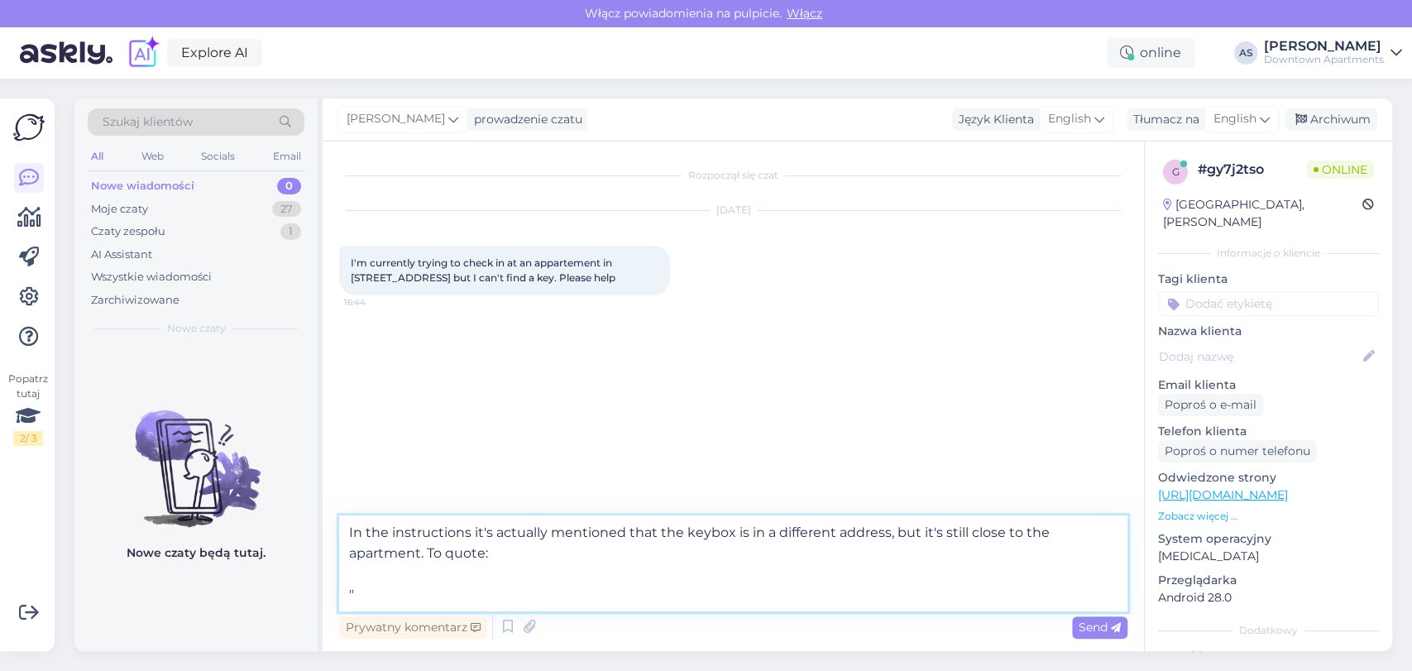
paste textarea "We know that you do not know [PERSON_NAME] of the [GEOGRAPHIC_DATA], but we can…"
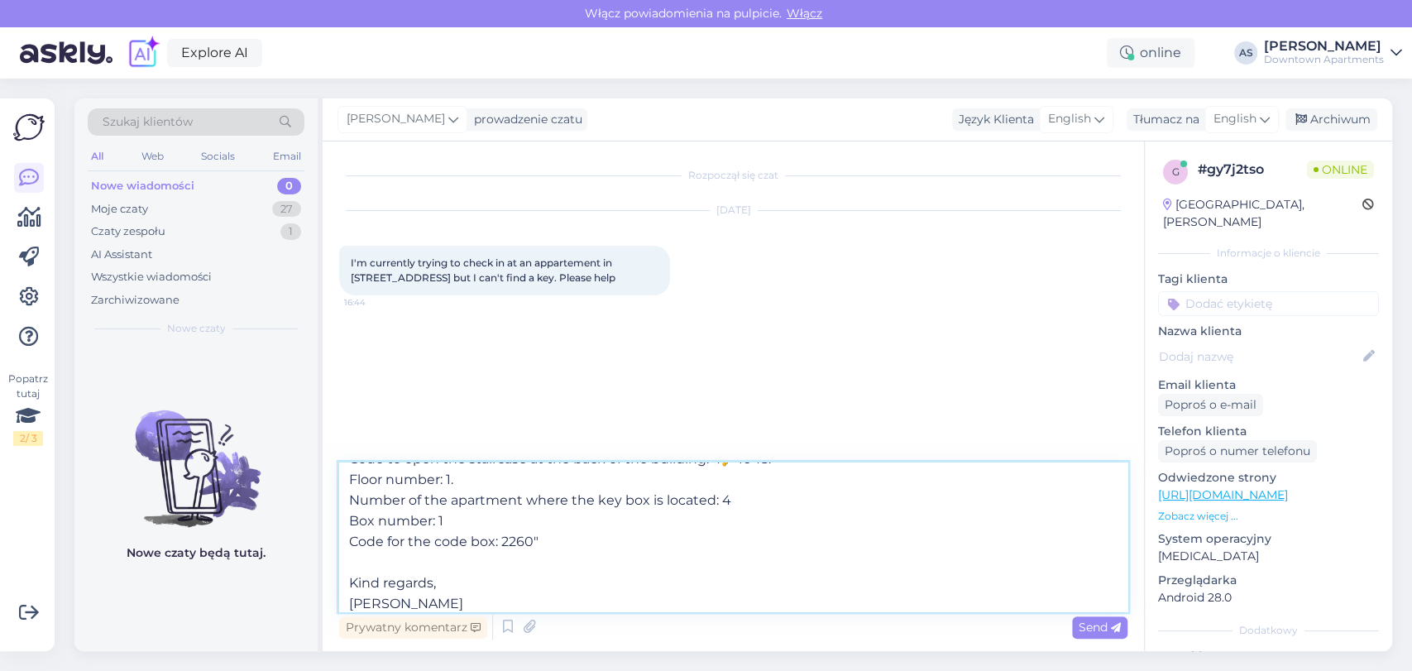
scroll to position [227, 0]
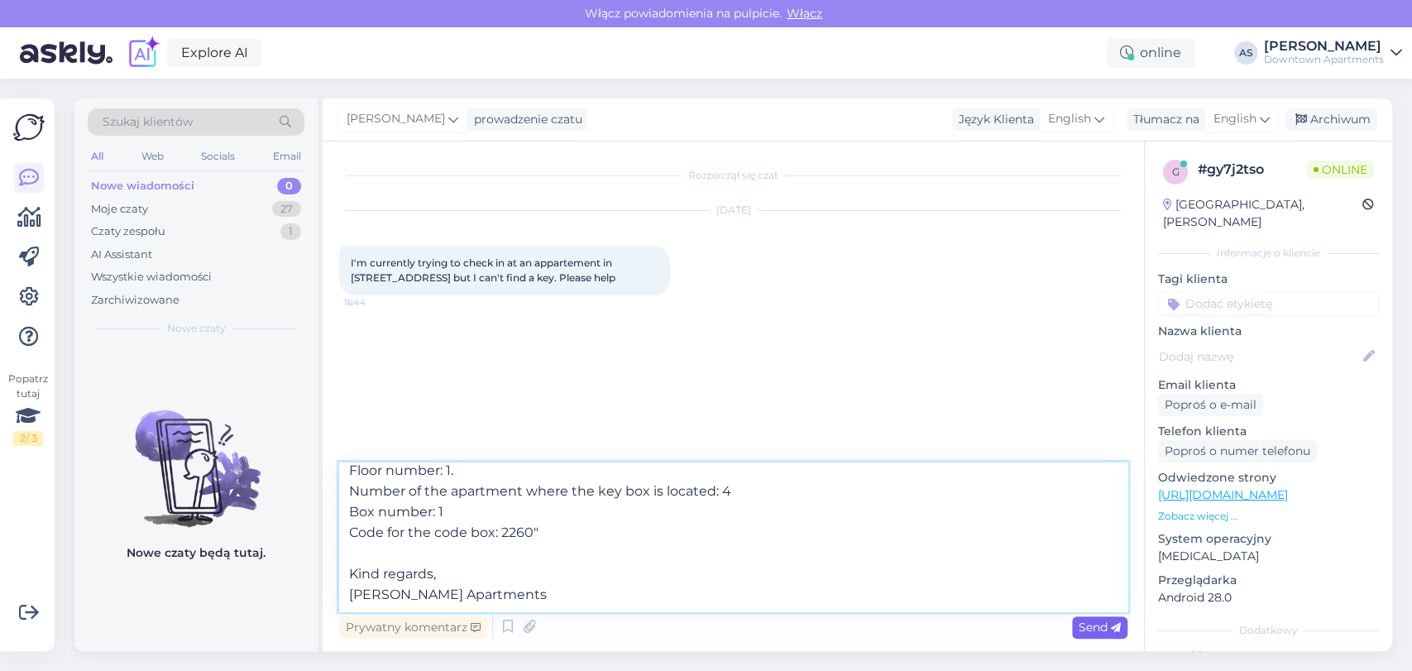
type textarea "In the instructions it's actually mentioned that the keybox is in a different a…"
click at [1106, 626] on span "Send" at bounding box center [1099, 626] width 42 height 15
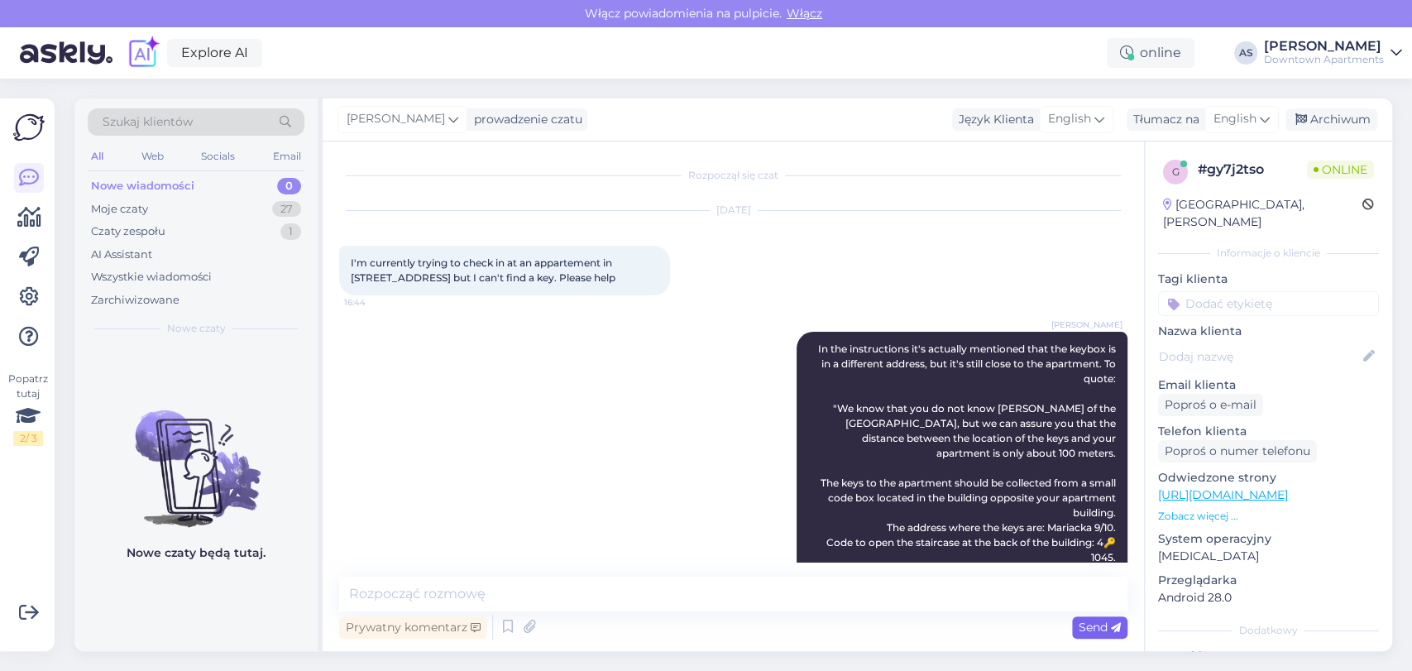
scroll to position [0, 0]
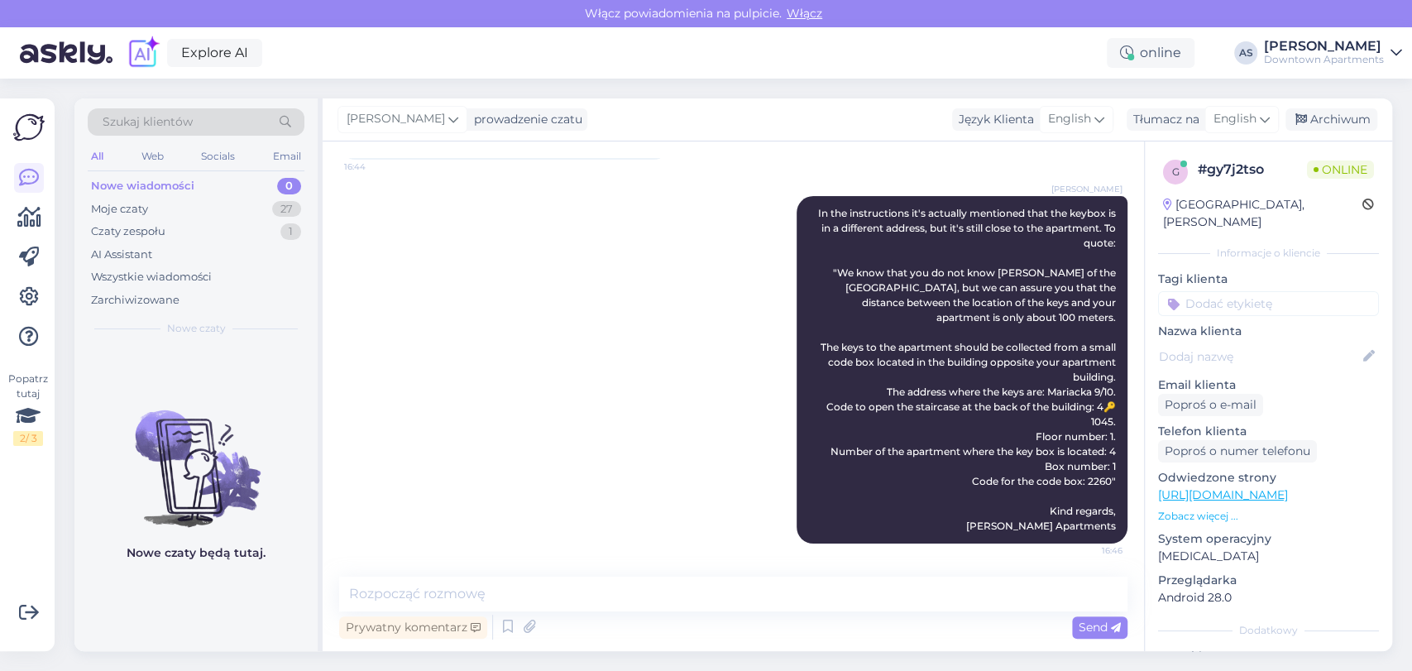
click at [675, 399] on div "[PERSON_NAME] In the instructions it's actually mentioned that the keybox is in…" at bounding box center [733, 370] width 788 height 384
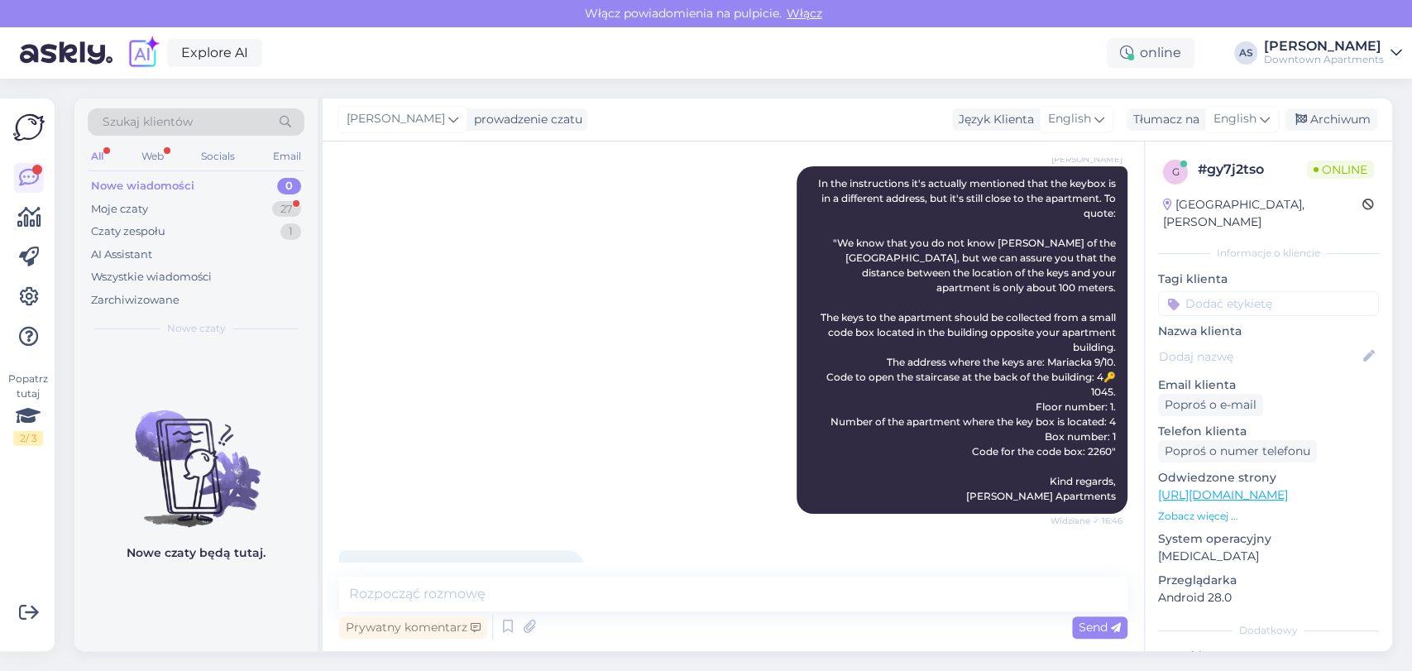
scroll to position [237, 0]
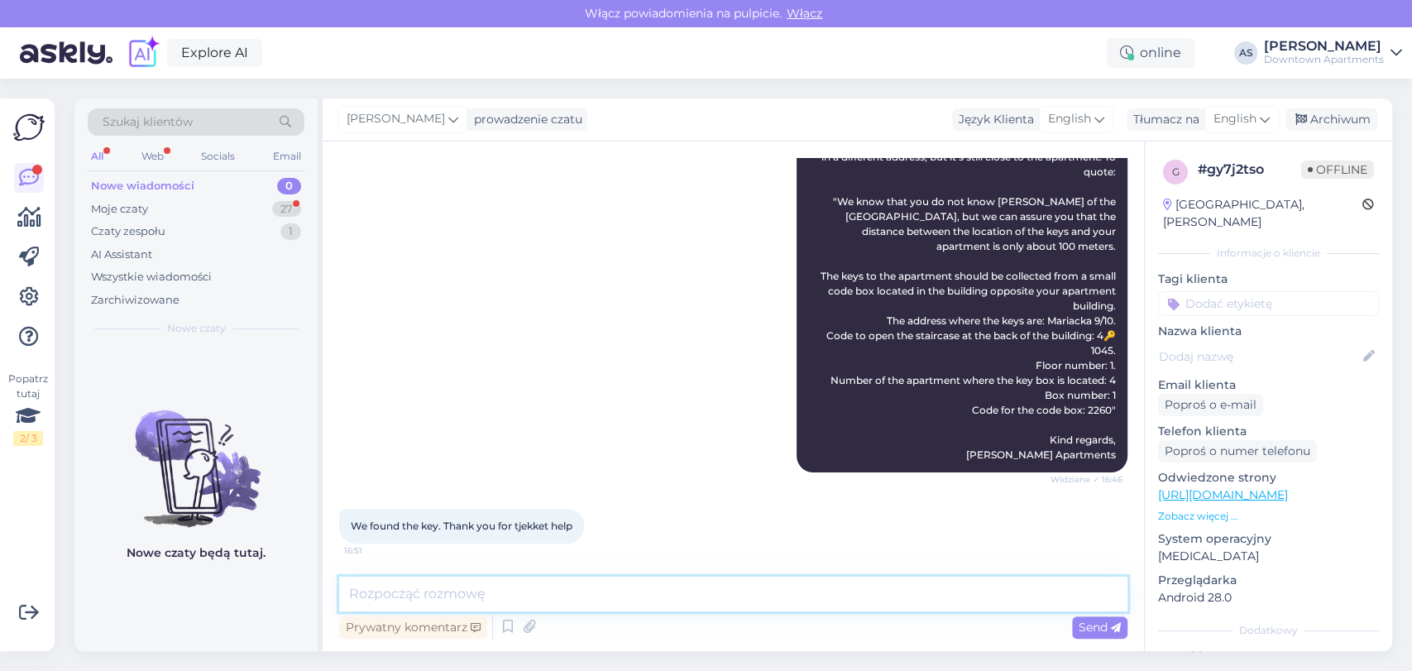
click at [465, 583] on textarea at bounding box center [733, 593] width 788 height 35
type textarea "A"
type textarea "E"
type textarea "That's great to know! We hope you'll enjoy your stay in [GEOGRAPHIC_DATA] :)"
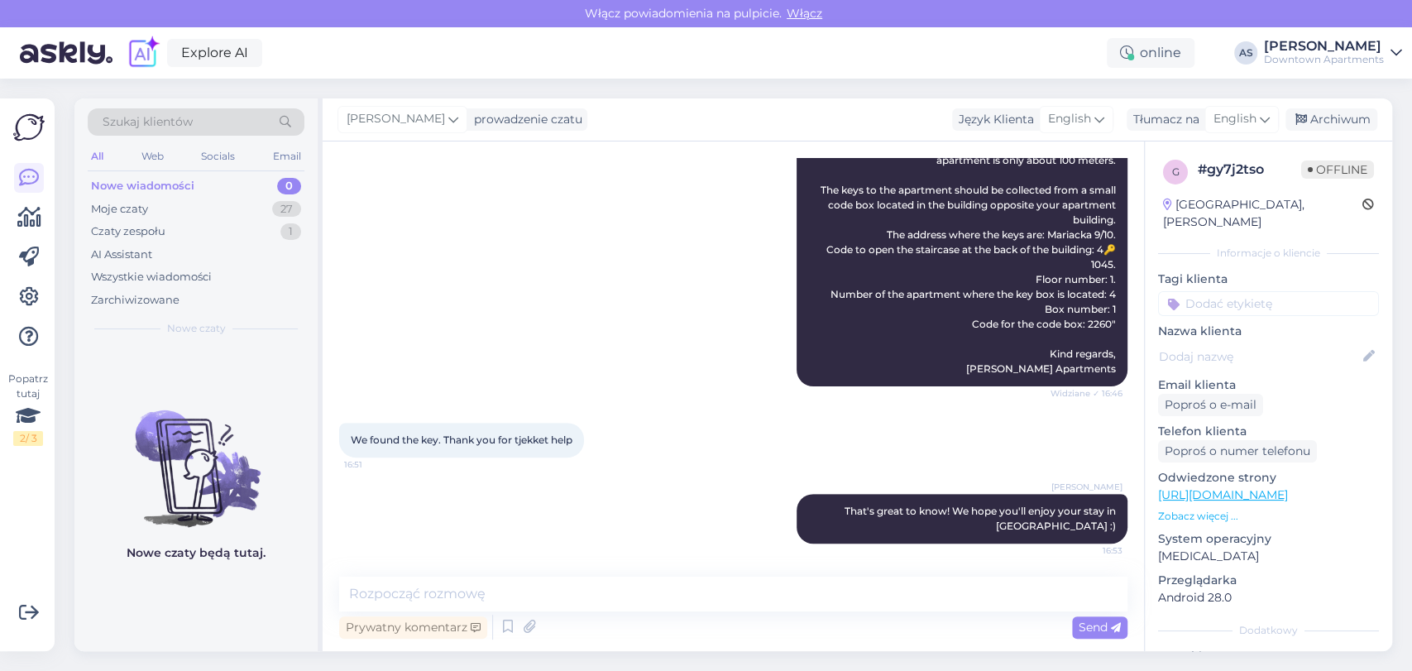
click at [572, 323] on div "[PERSON_NAME] In the instructions it's actually mentioned that the keybox is in…" at bounding box center [733, 213] width 788 height 384
click at [251, 213] on div "Moje czaty 27" at bounding box center [196, 209] width 217 height 23
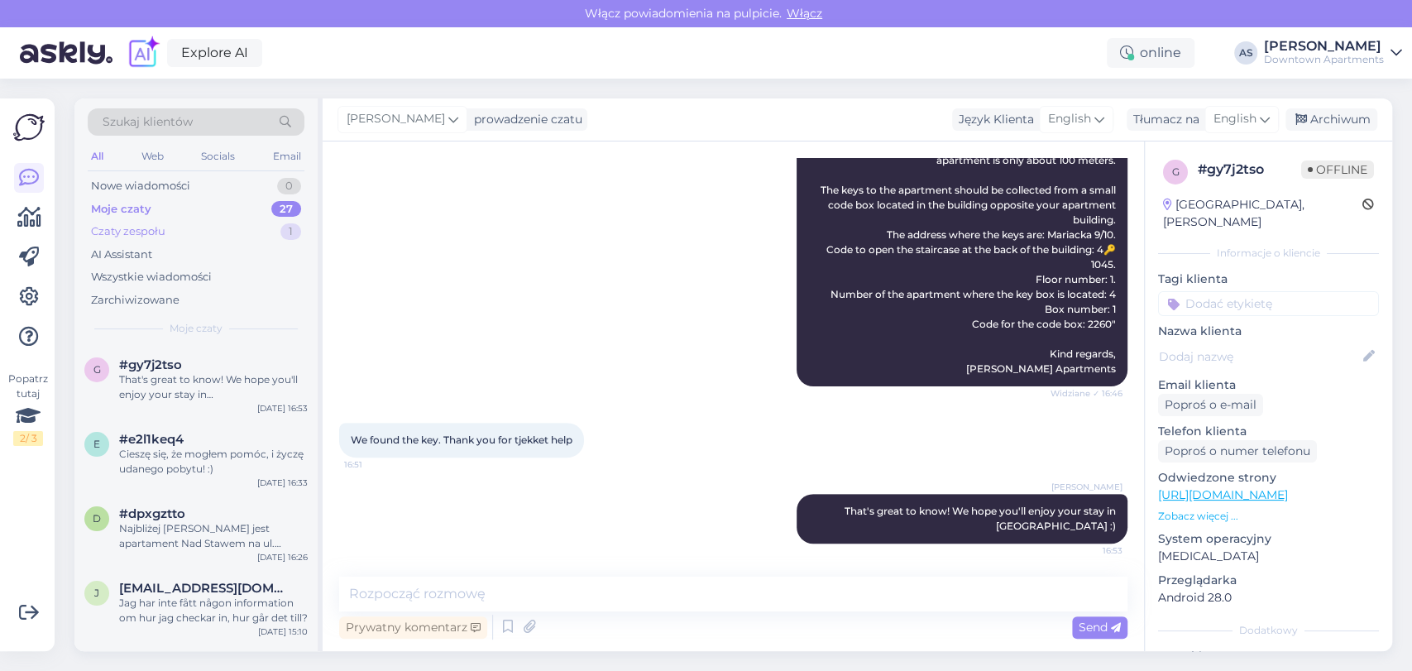
click at [232, 234] on div "Czaty zespołu 1" at bounding box center [196, 231] width 217 height 23
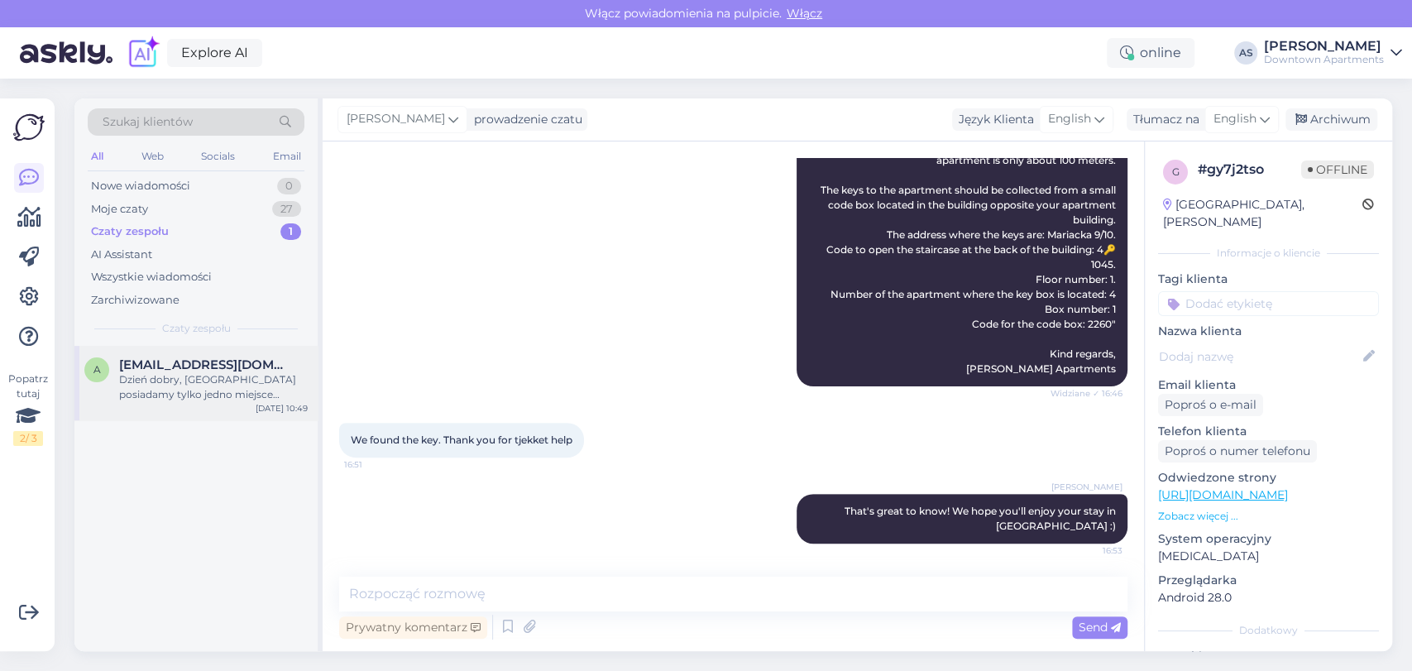
click at [197, 373] on div "Dzień dobry, [GEOGRAPHIC_DATA] posiadamy tylko jedno miejsce parkingowe" at bounding box center [213, 387] width 189 height 30
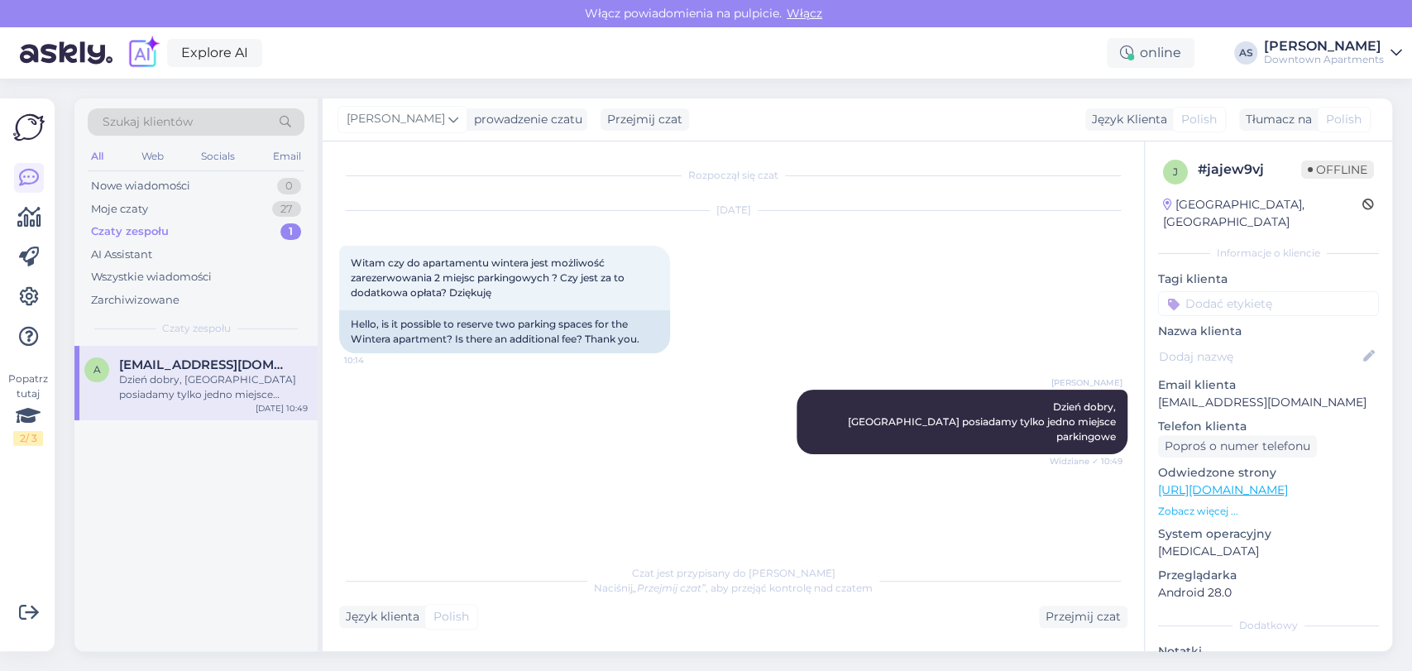
scroll to position [0, 0]
click at [241, 218] on div "Moje czaty 27" at bounding box center [196, 209] width 217 height 23
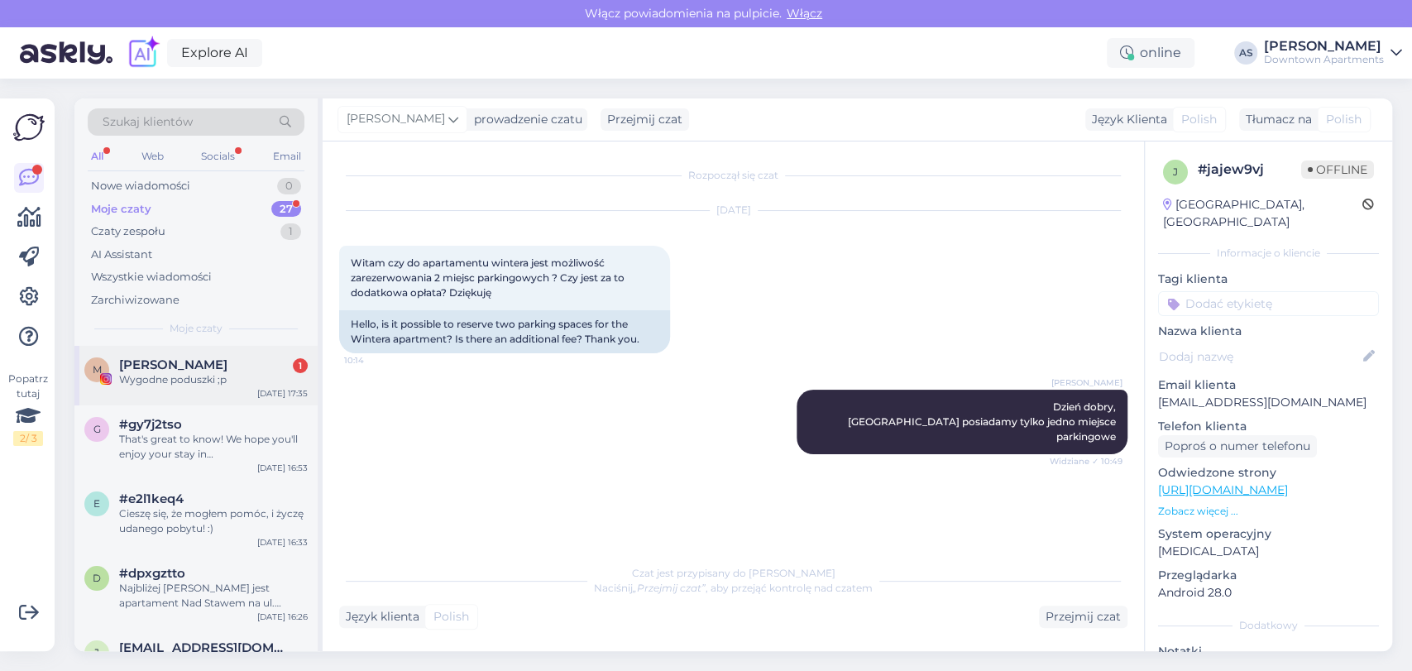
click at [233, 353] on div "M [PERSON_NAME] 1 Wygodne poduszki ;p [DATE] 17:35" at bounding box center [195, 376] width 243 height 60
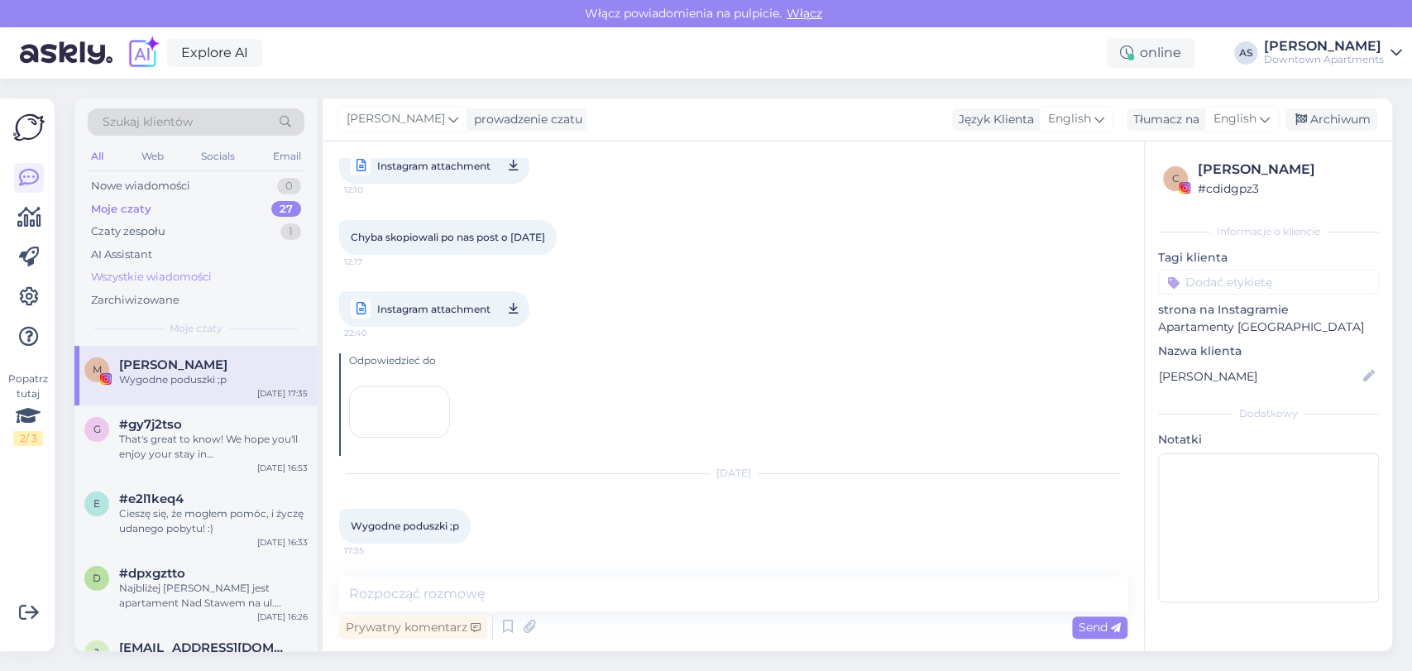
click at [225, 266] on div "Wszystkie wiadomości" at bounding box center [196, 276] width 217 height 23
click at [122, 495] on span "#e2l1keq4" at bounding box center [151, 498] width 65 height 15
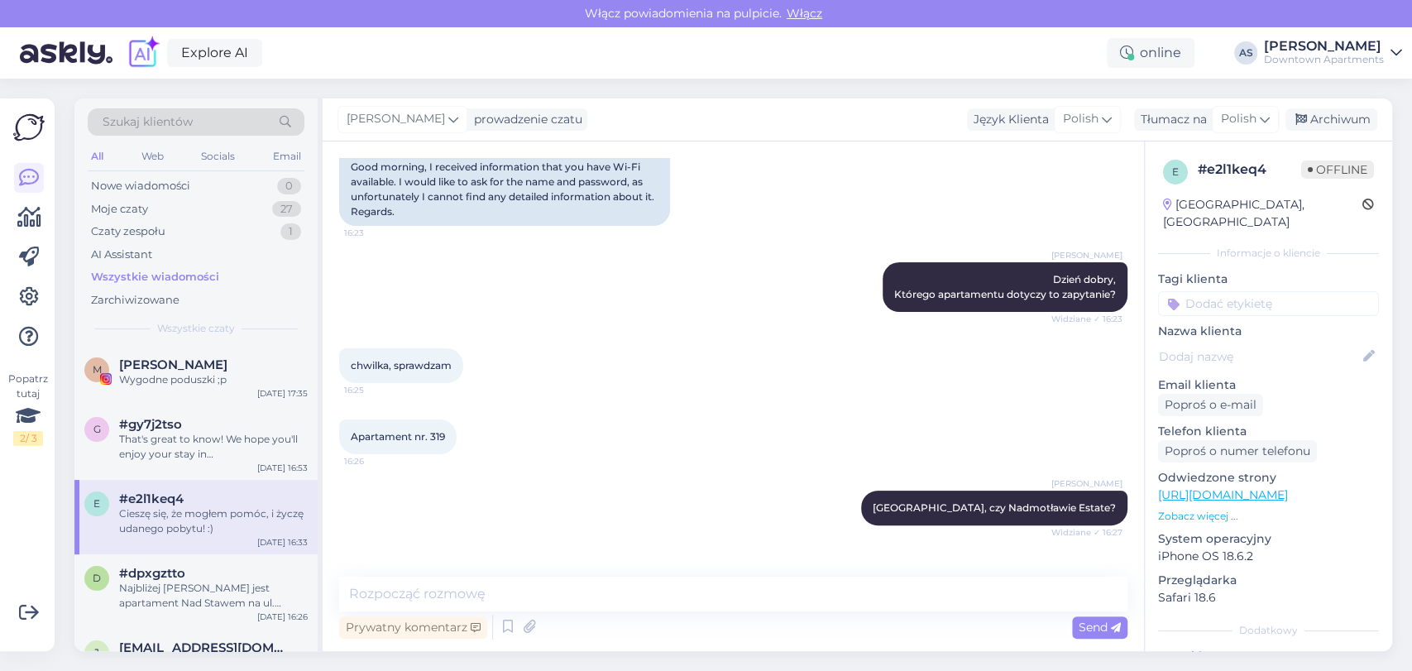
scroll to position [557, 0]
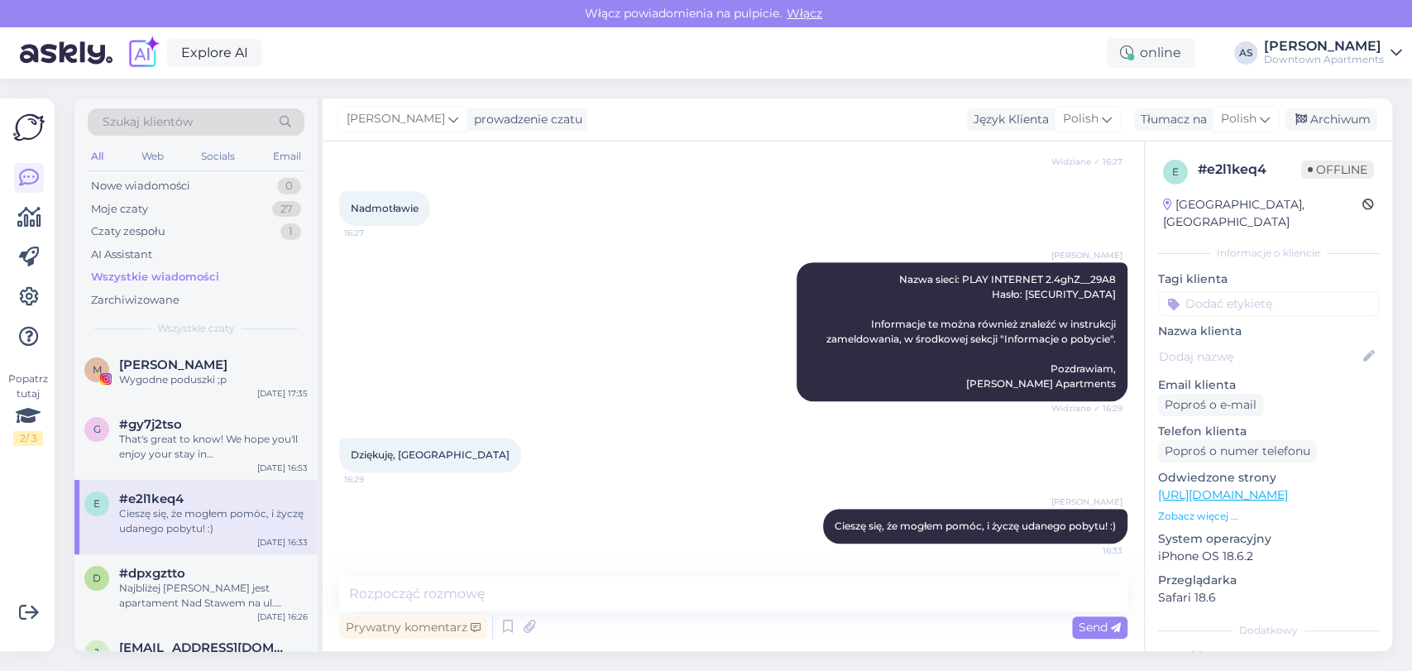
click at [1347, 55] on div "Downtown Apartments" at bounding box center [1324, 59] width 120 height 13
click at [1276, 176] on div "Wyloguj" at bounding box center [1273, 169] width 258 height 30
